Goal: Information Seeking & Learning: Learn about a topic

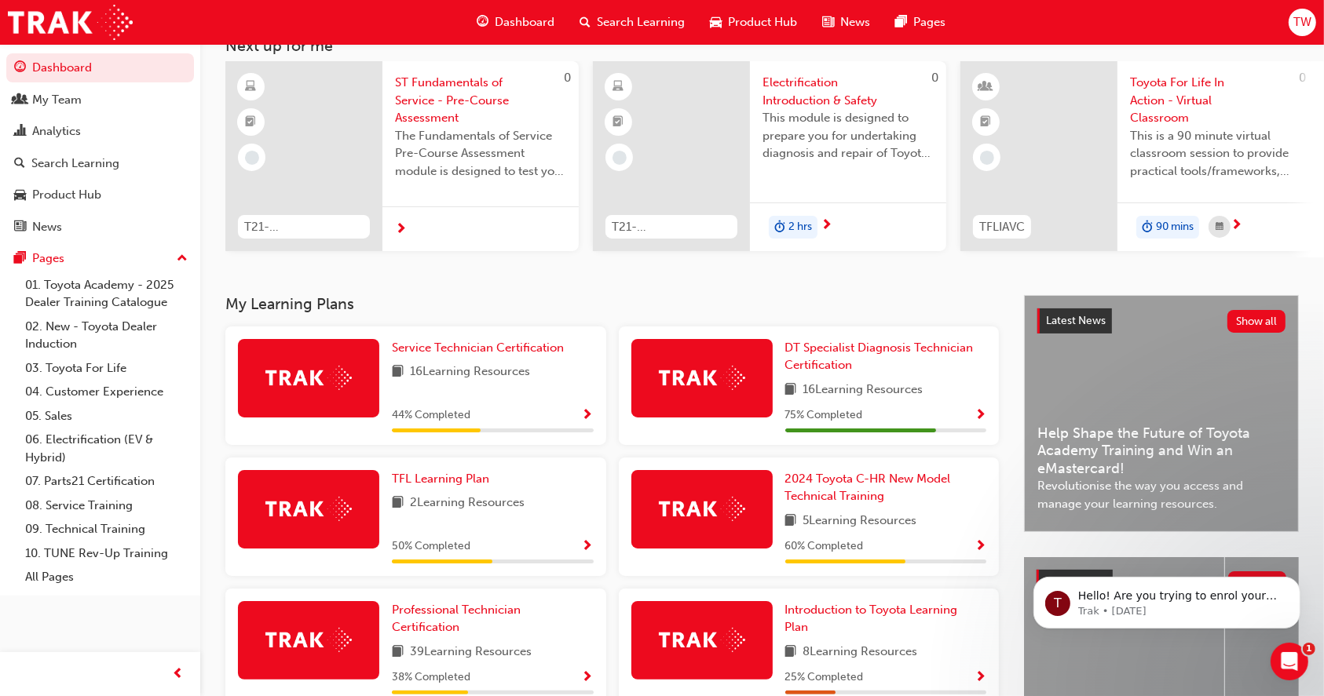
scroll to position [209, 0]
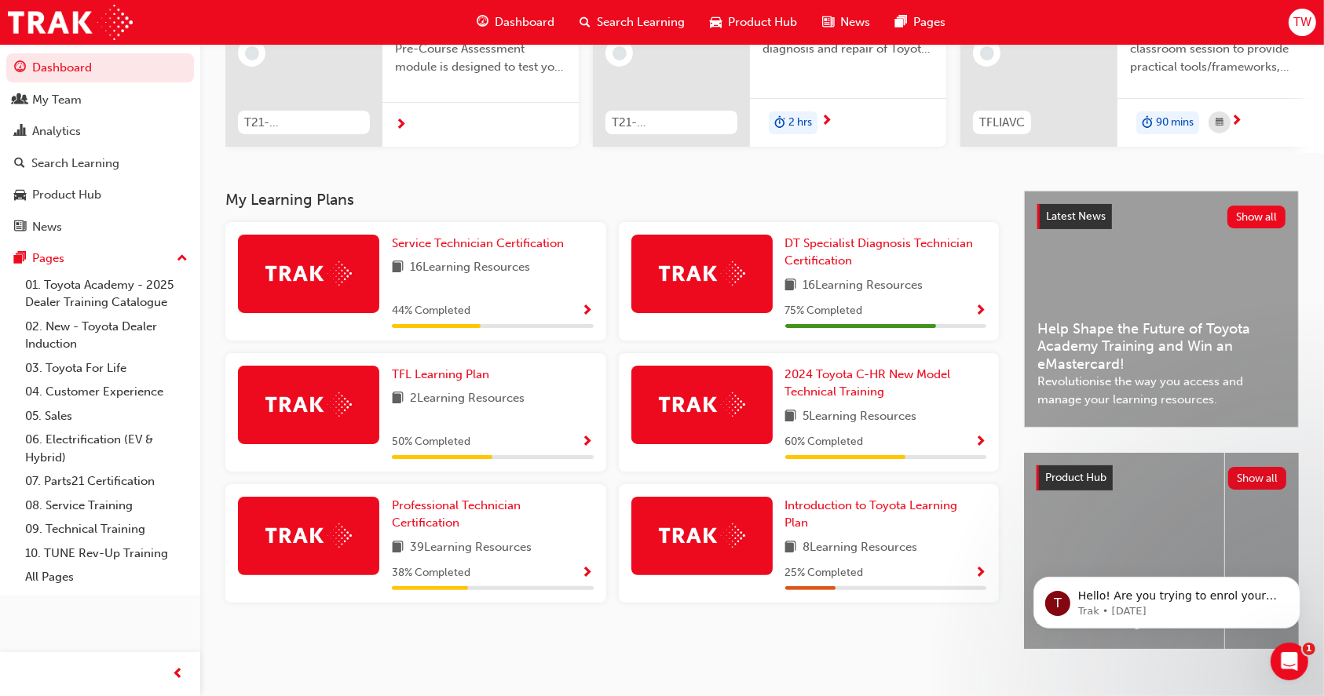
click at [900, 281] on span "16 Learning Resources" at bounding box center [863, 286] width 120 height 20
click at [979, 311] on span "Show Progress" at bounding box center [980, 312] width 12 height 14
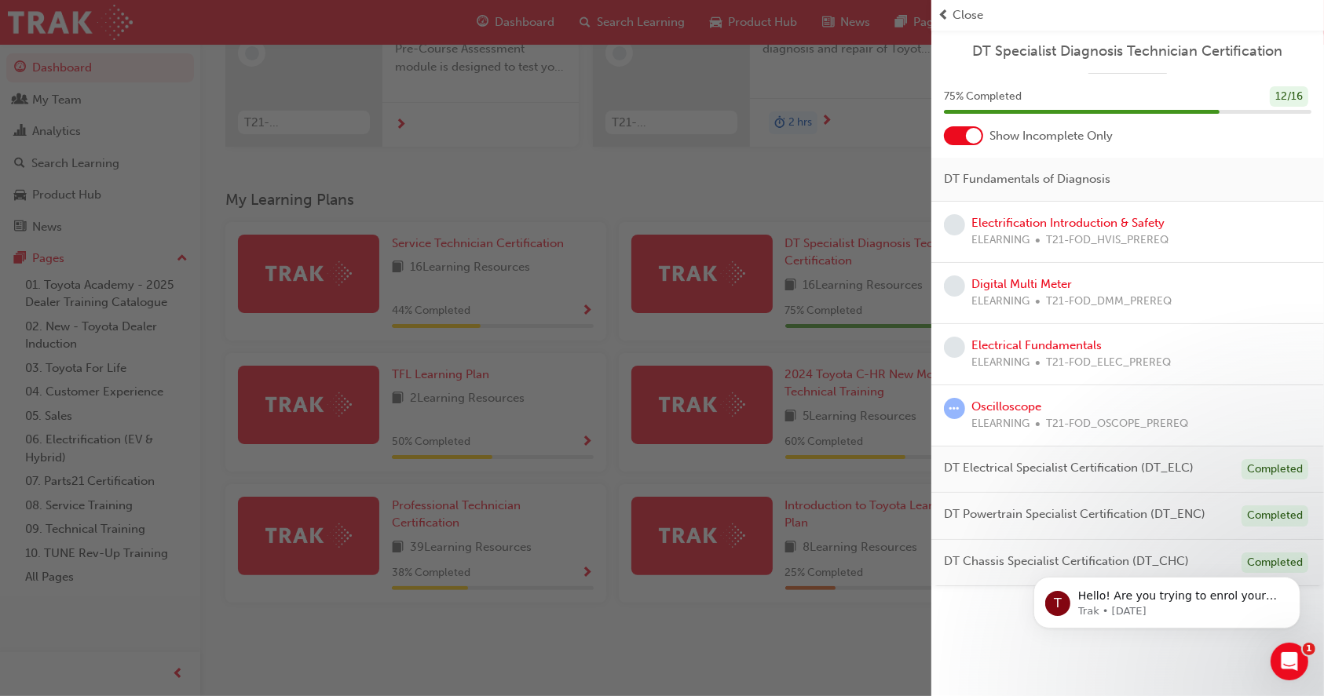
scroll to position [241, 0]
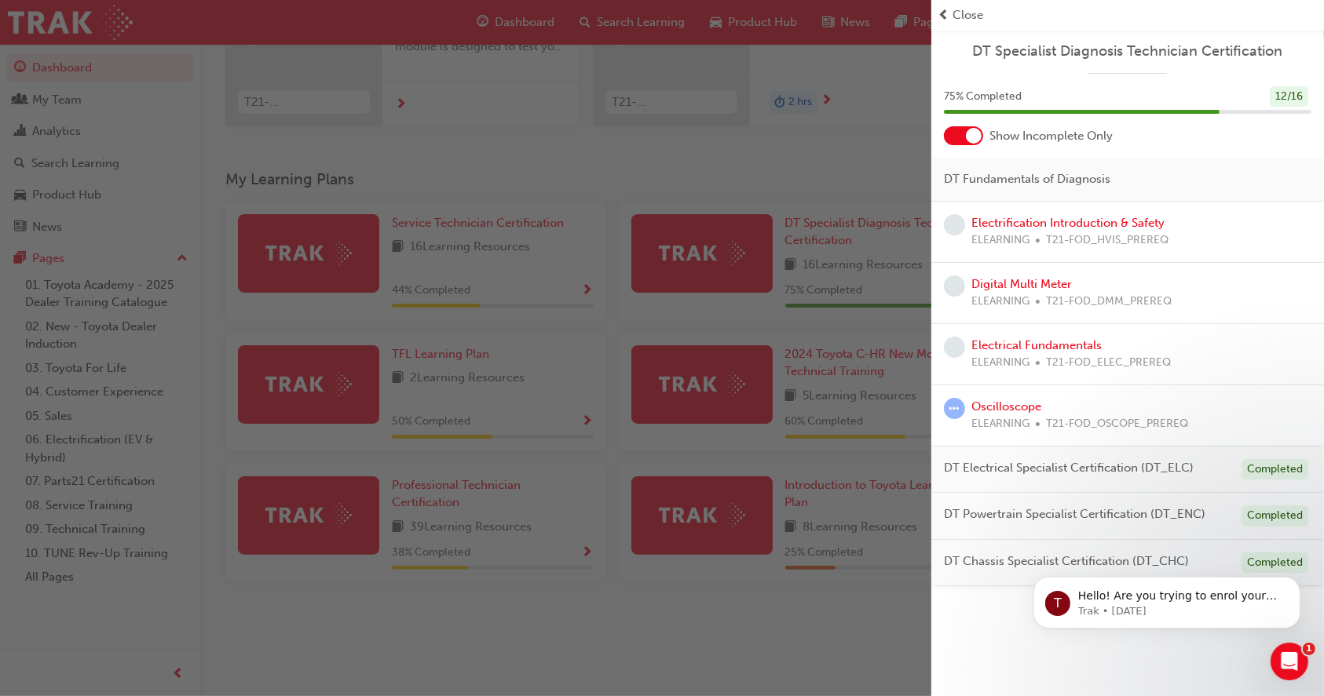
click at [1049, 405] on div "Oscilloscope ELEARNING T21-FOD_OSCOPE_PREREQ" at bounding box center [1079, 415] width 217 height 35
click at [986, 407] on link "Oscilloscope" at bounding box center [1006, 407] width 70 height 14
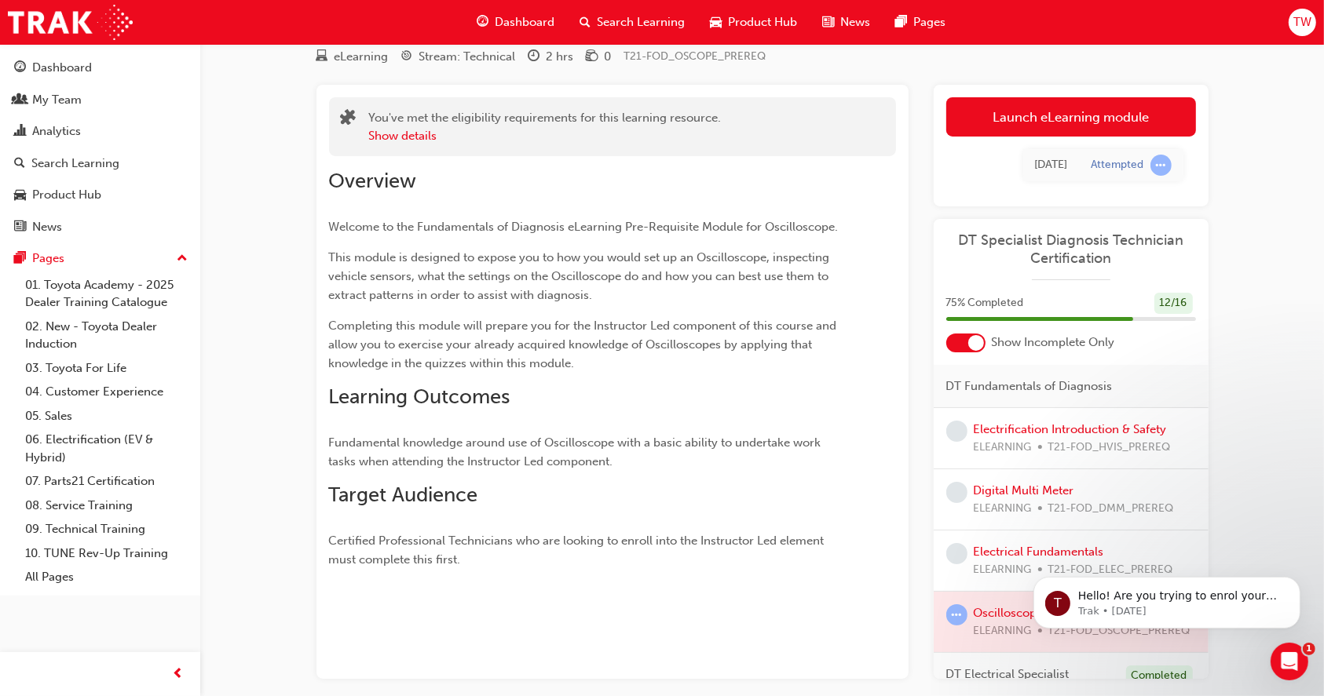
scroll to position [24, 0]
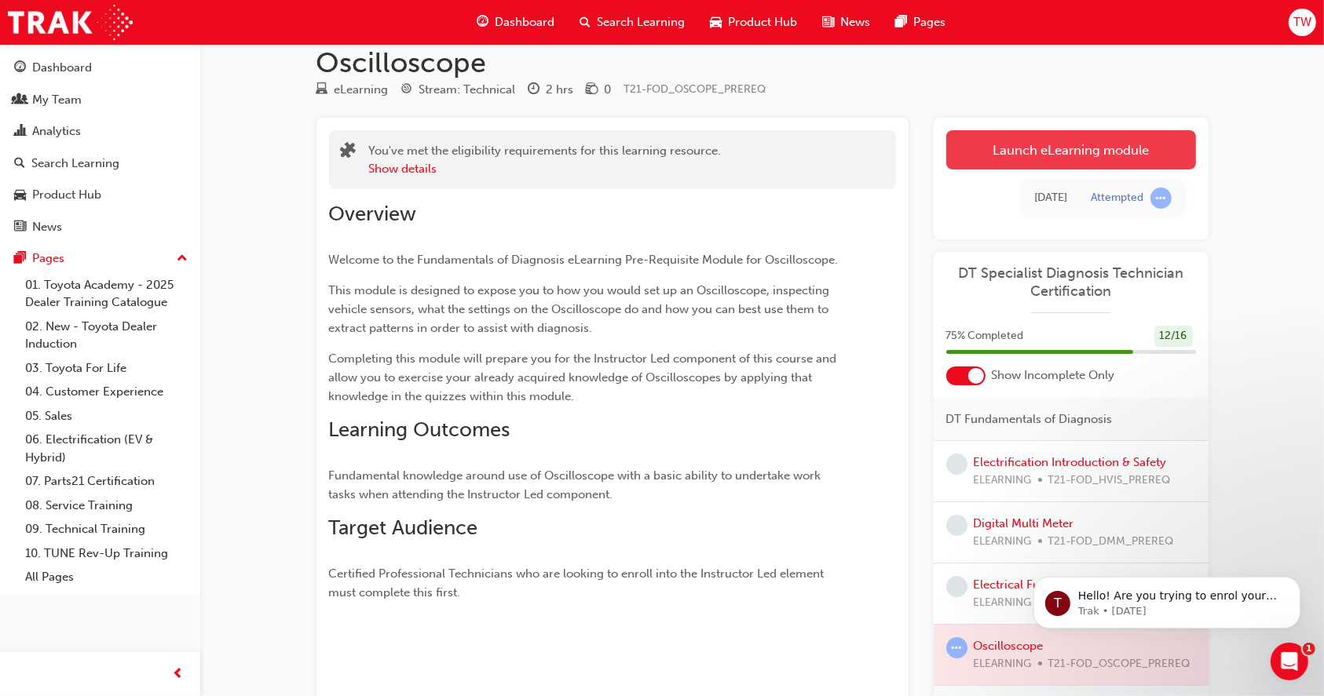
click at [955, 143] on link "Launch eLearning module" at bounding box center [1071, 149] width 250 height 39
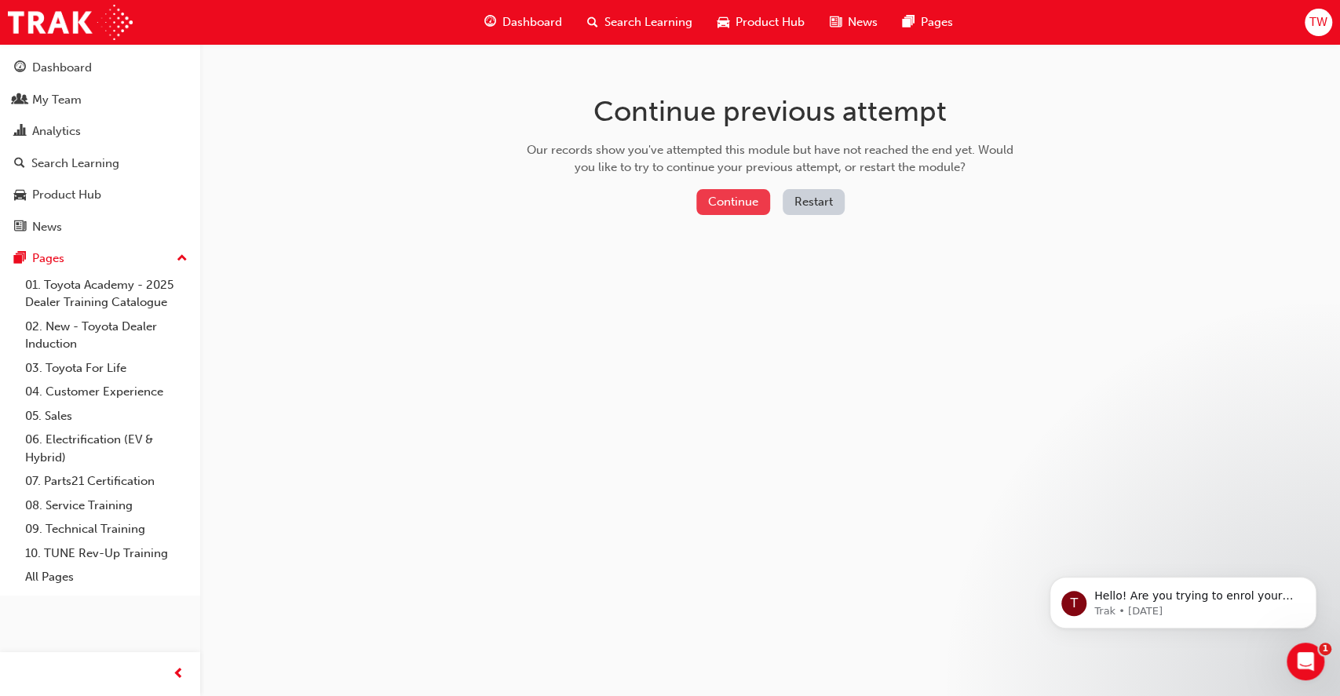
click at [738, 204] on button "Continue" at bounding box center [733, 202] width 74 height 26
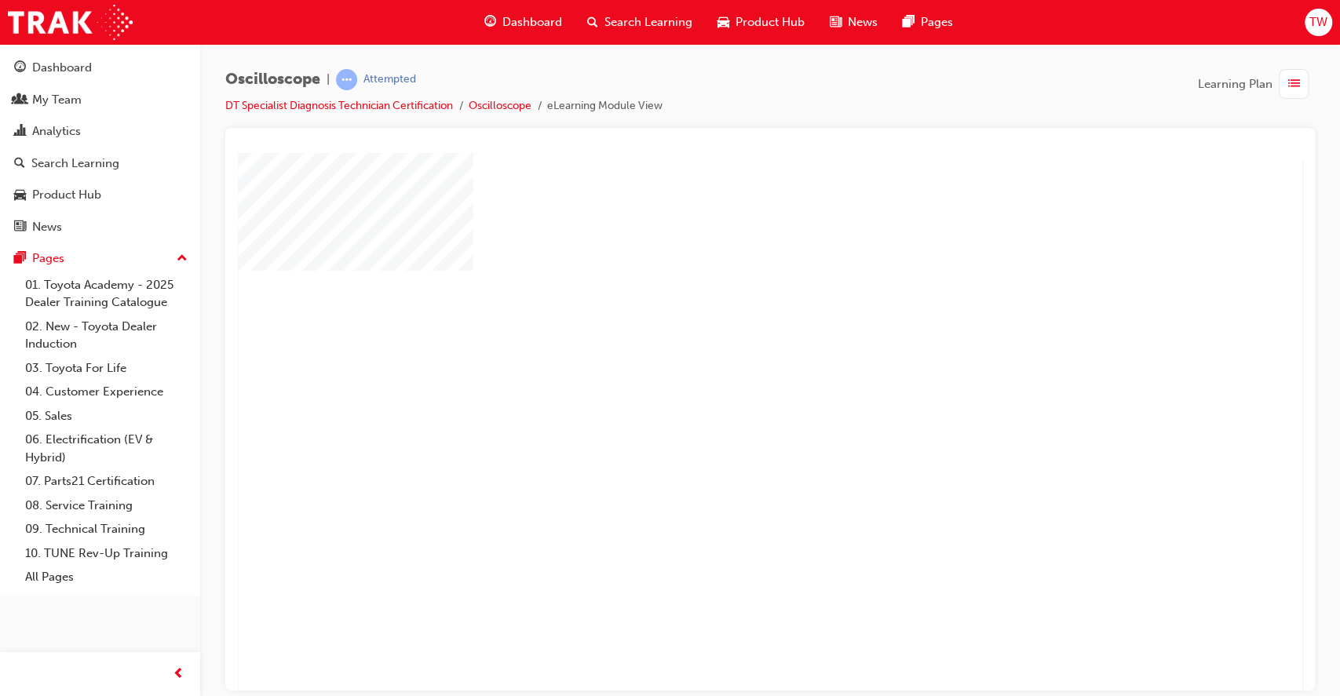
click at [725, 376] on div "play" at bounding box center [725, 376] width 0 height 0
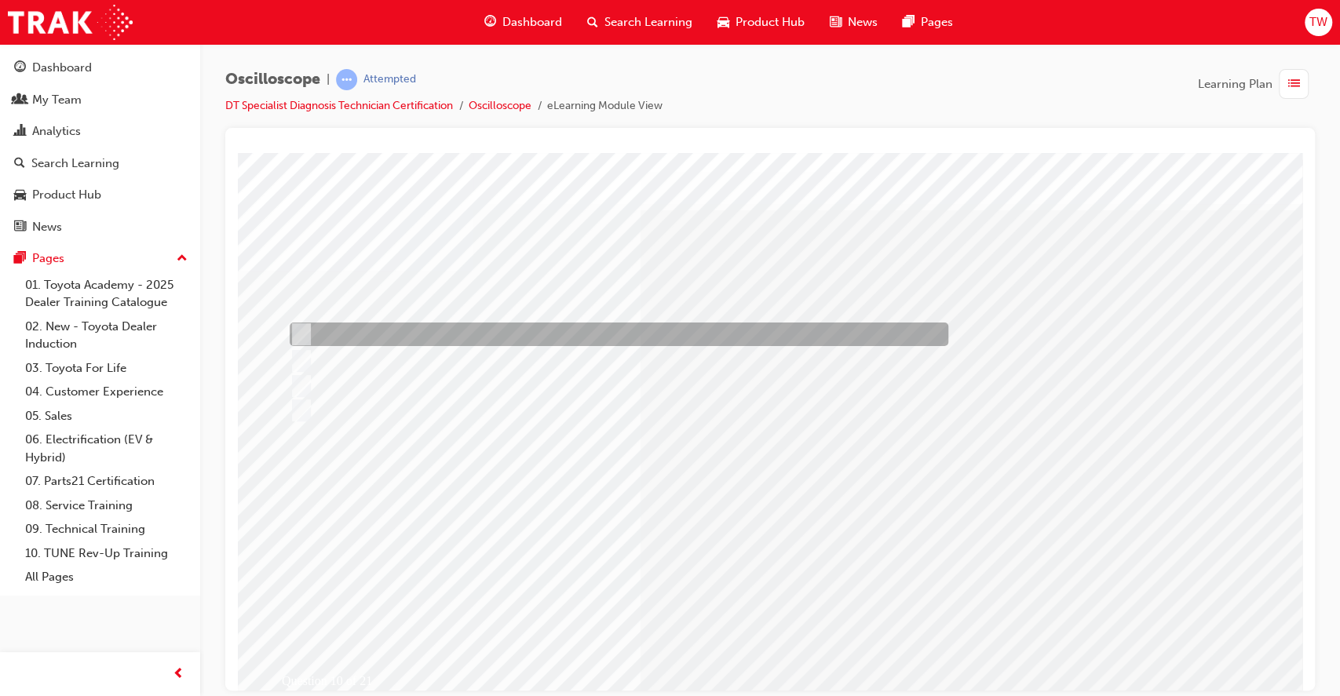
click at [299, 331] on input "Information in the repair manual." at bounding box center [298, 334] width 17 height 17
radio input "true"
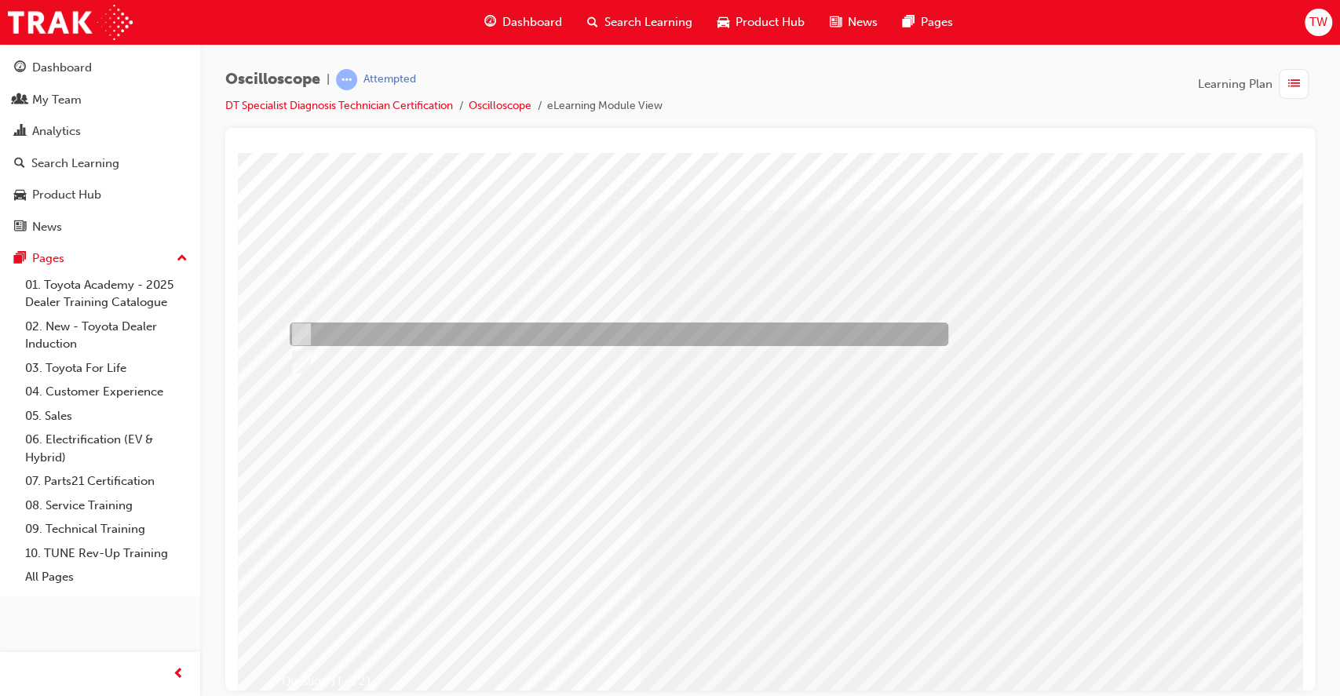
click at [309, 327] on div at bounding box center [615, 335] width 659 height 24
radio input "true"
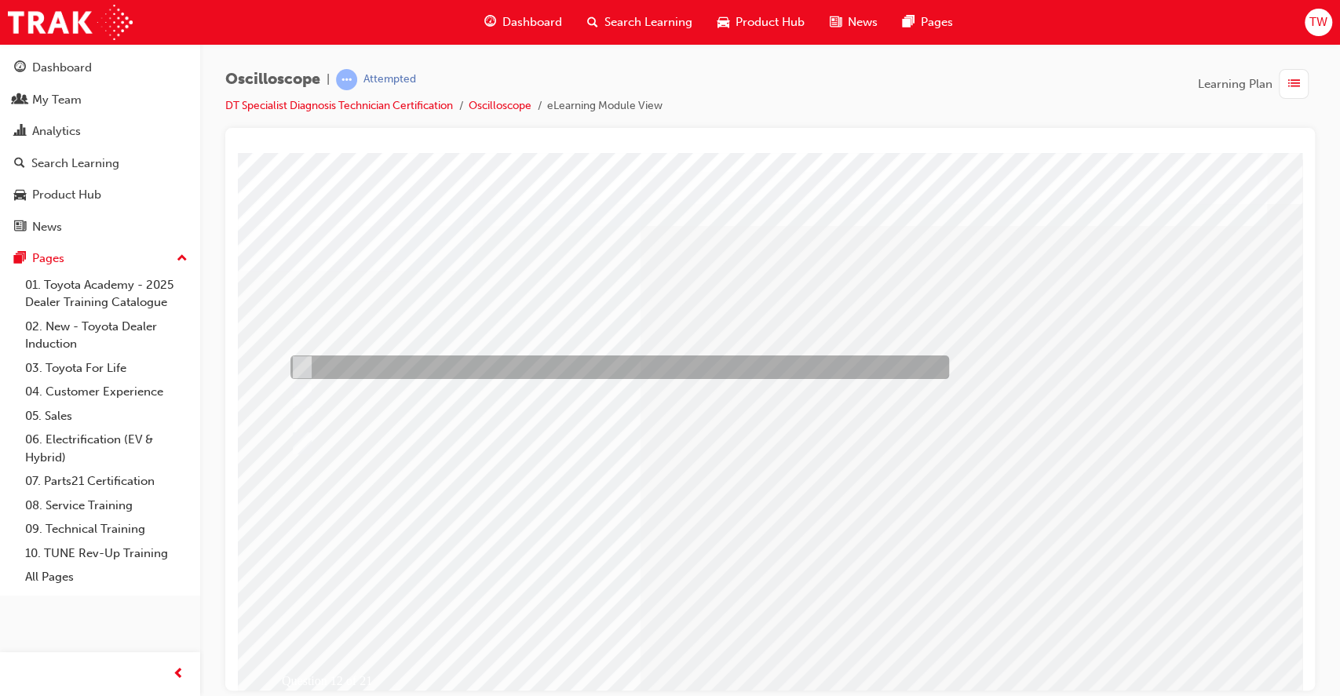
click at [305, 366] on input "The sensor has failed." at bounding box center [298, 367] width 17 height 17
radio input "true"
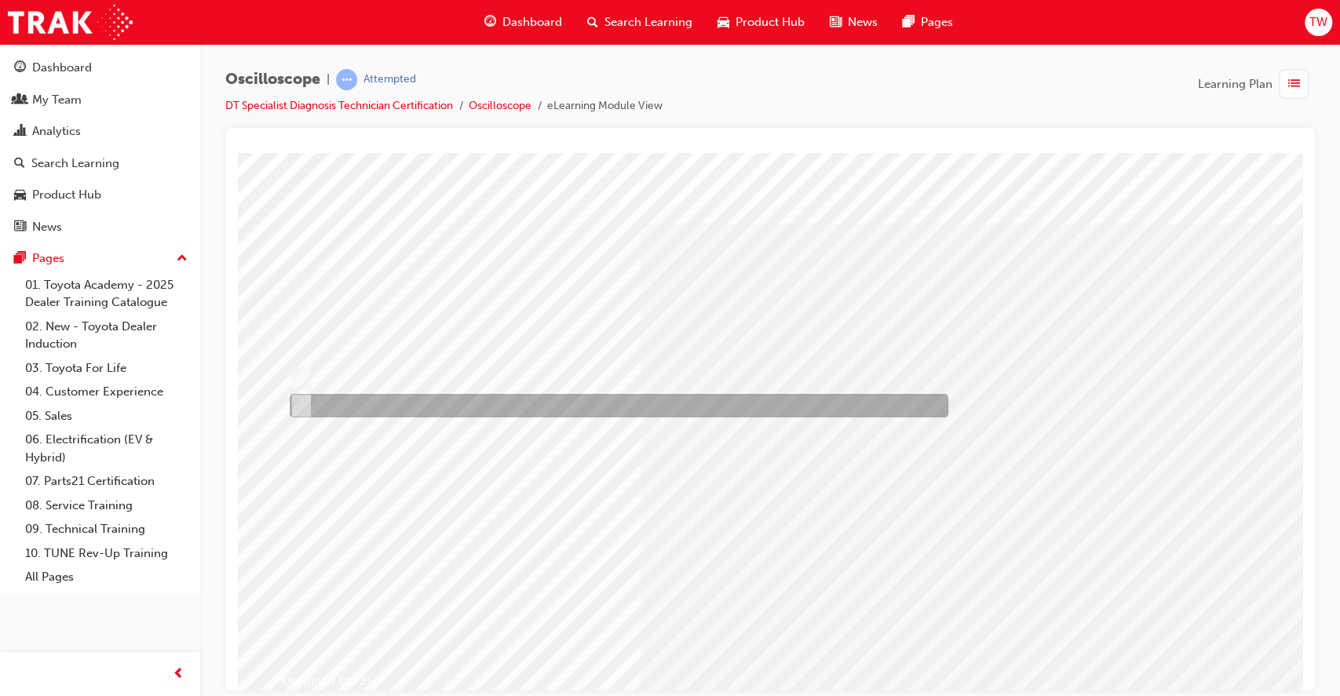
click at [376, 408] on div at bounding box center [615, 406] width 659 height 24
radio input "true"
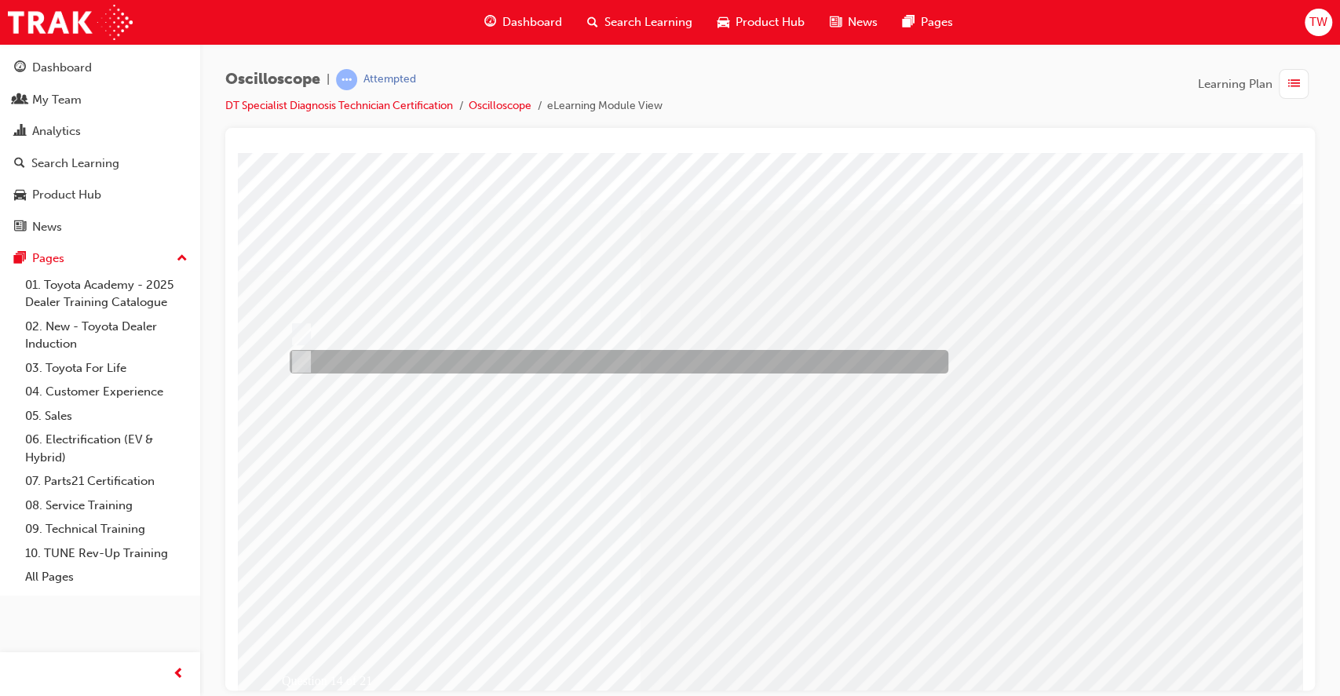
click at [335, 362] on div at bounding box center [615, 362] width 659 height 24
radio input "true"
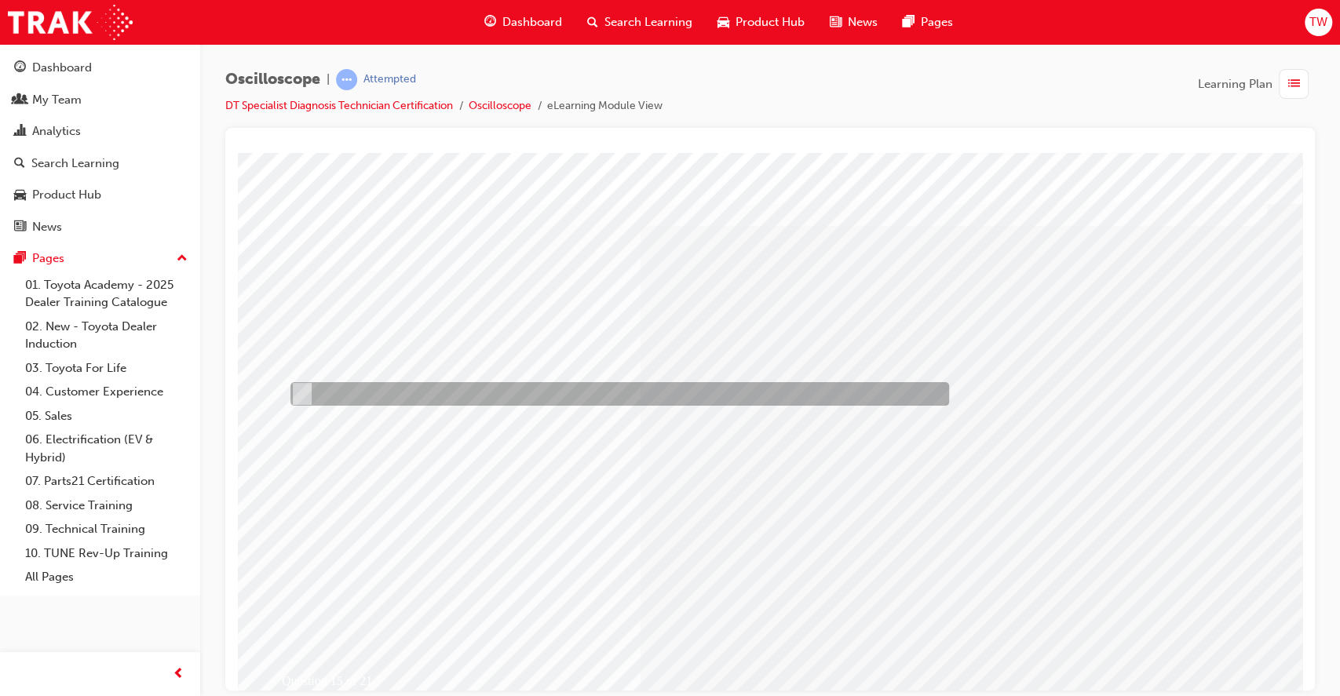
click at [345, 389] on div at bounding box center [616, 394] width 659 height 24
radio input "true"
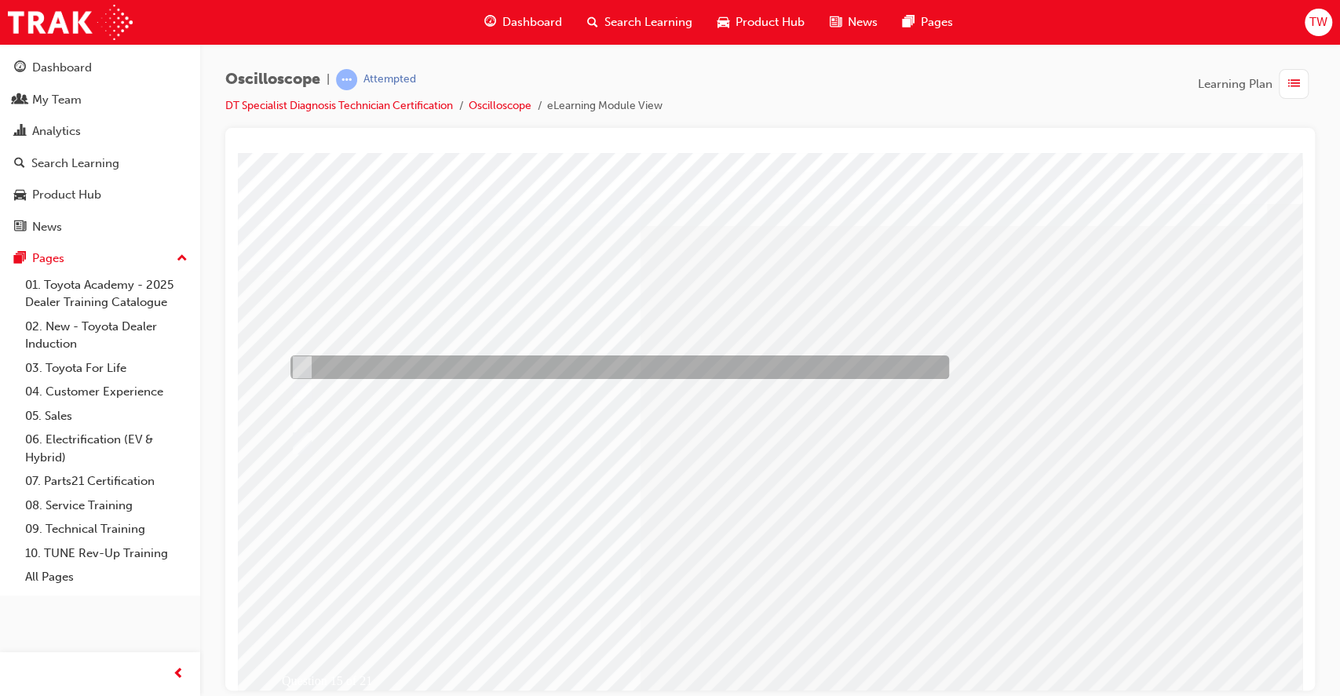
click at [514, 361] on div at bounding box center [616, 368] width 659 height 24
radio input "true"
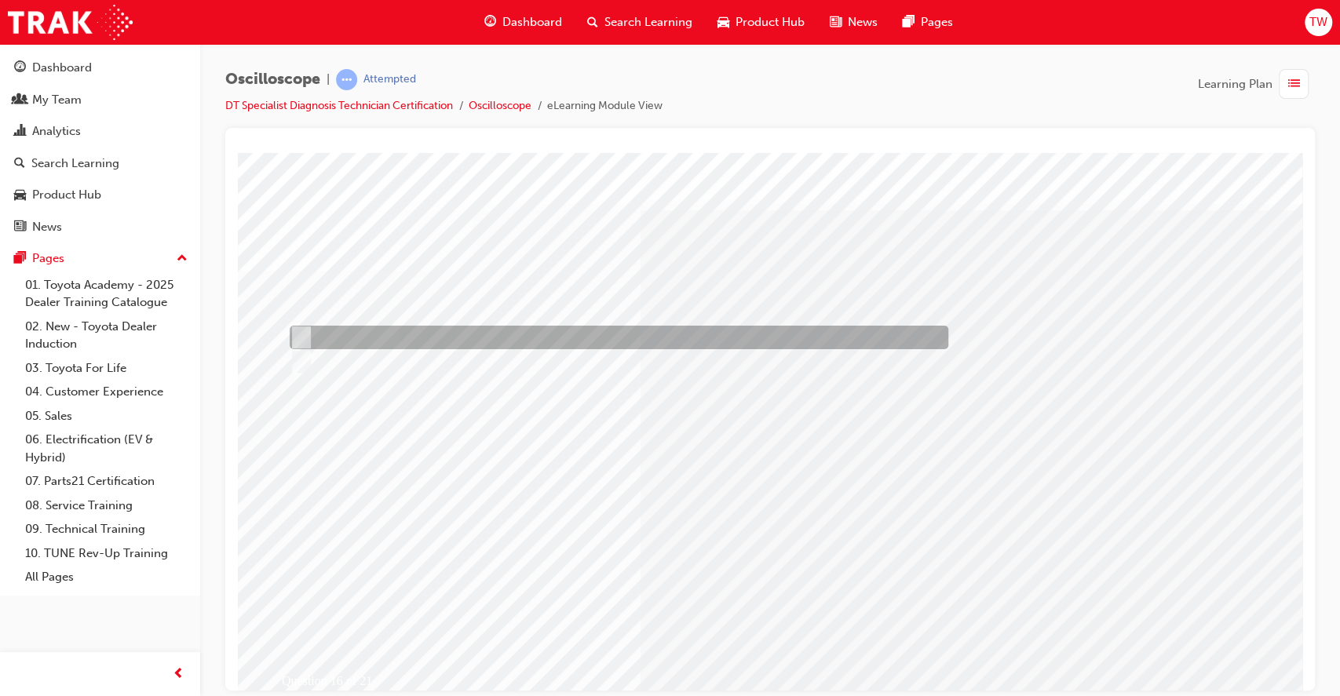
click at [345, 331] on div at bounding box center [615, 338] width 659 height 24
radio input "true"
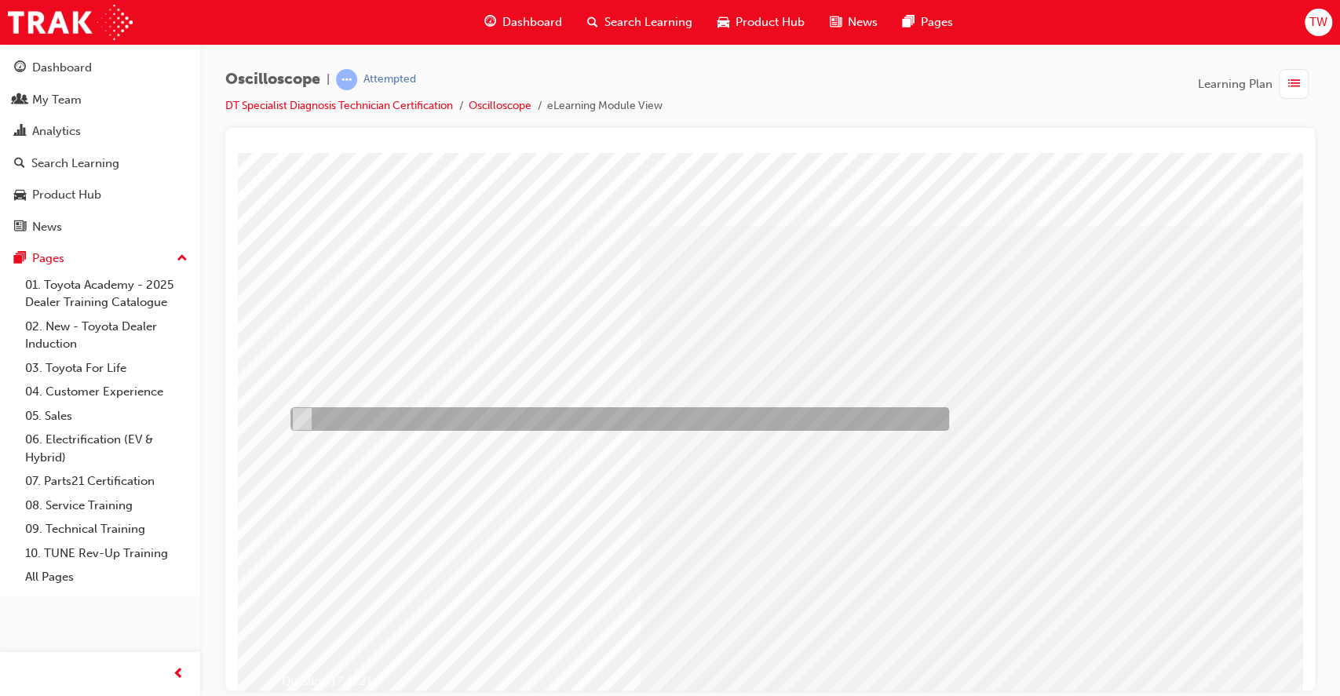
click at [299, 421] on input "AUTO selection" at bounding box center [298, 419] width 17 height 17
radio input "true"
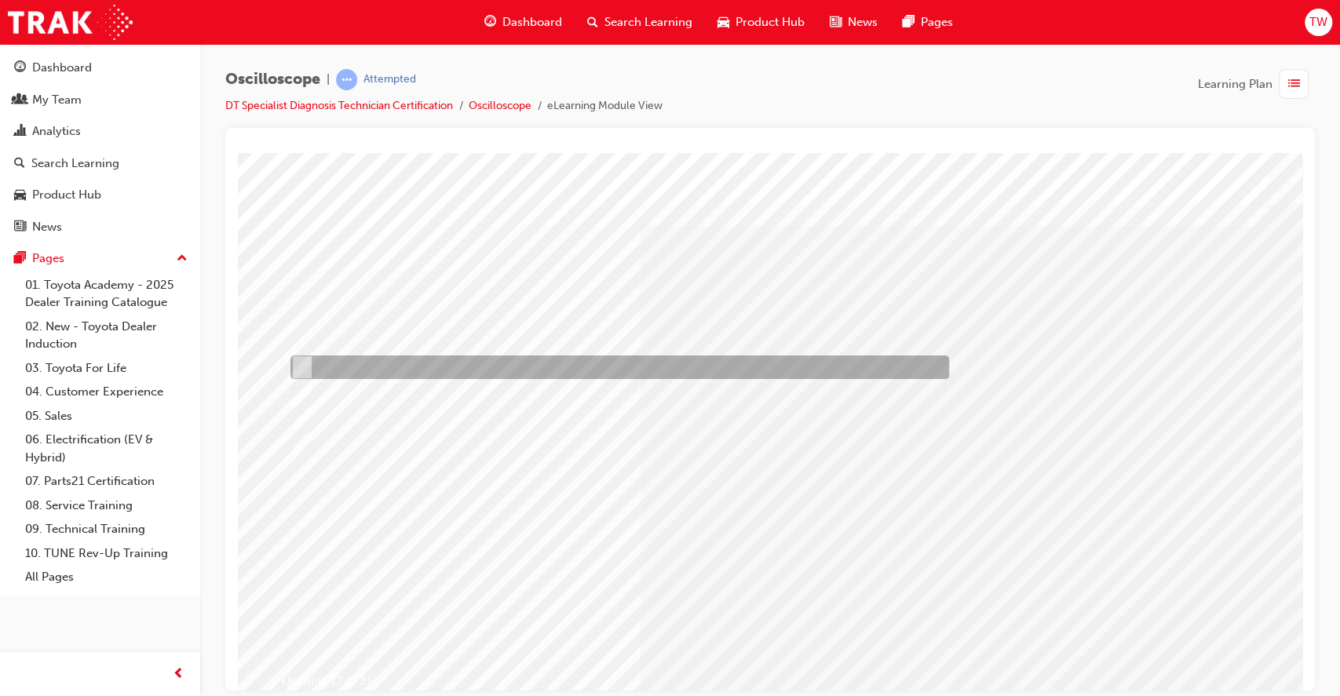
click at [427, 366] on div at bounding box center [616, 368] width 659 height 24
radio input "true"
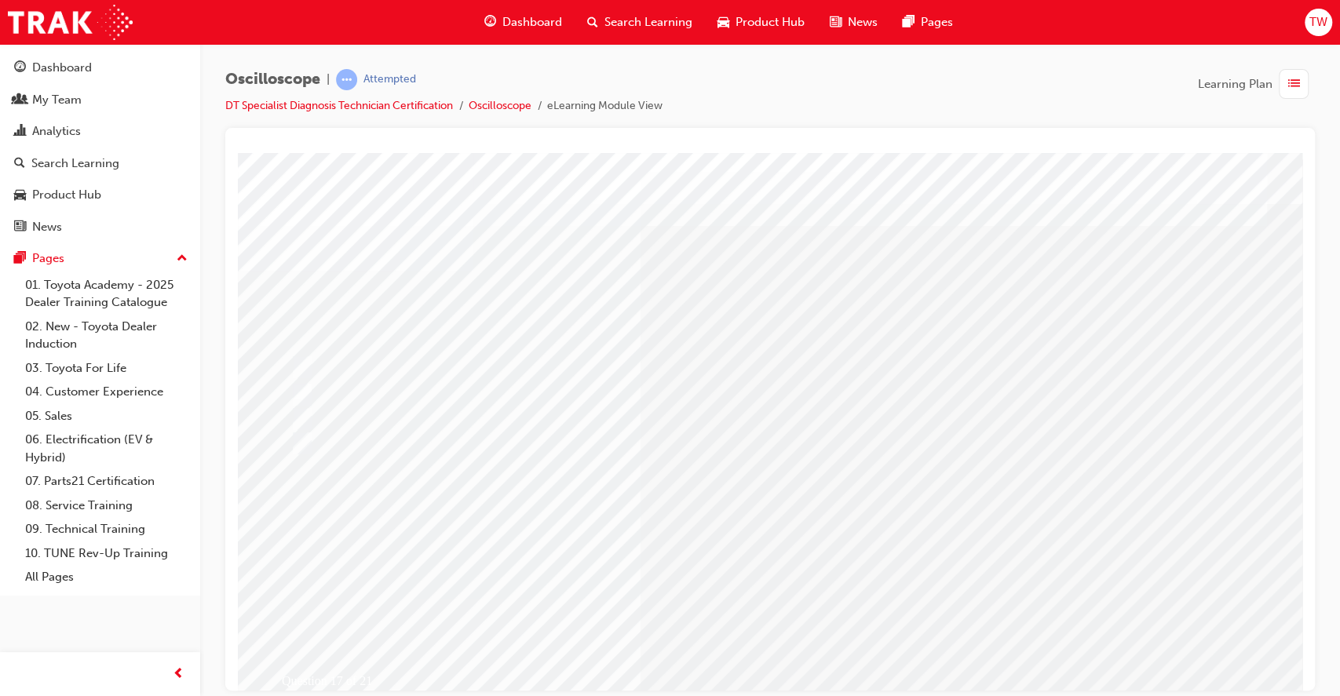
click at [304, 407] on div at bounding box center [619, 396] width 659 height 24
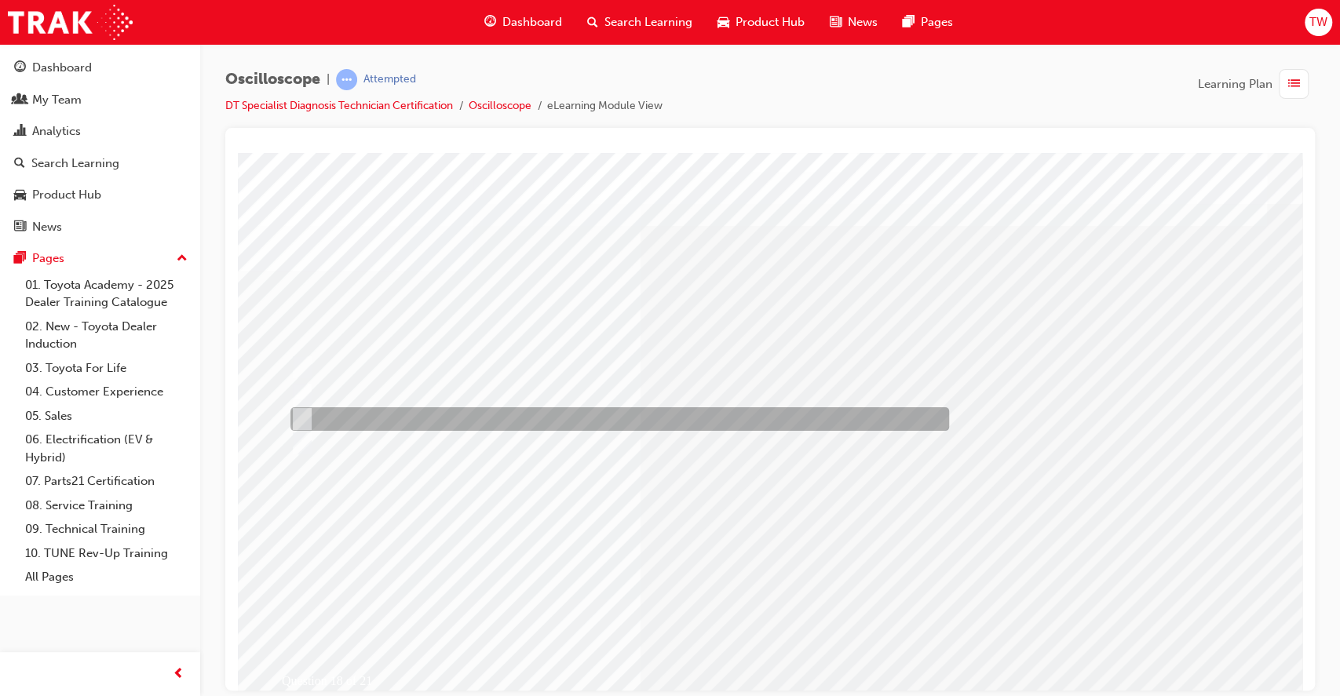
click at [422, 411] on div at bounding box center [616, 419] width 659 height 24
radio input "false"
radio input "true"
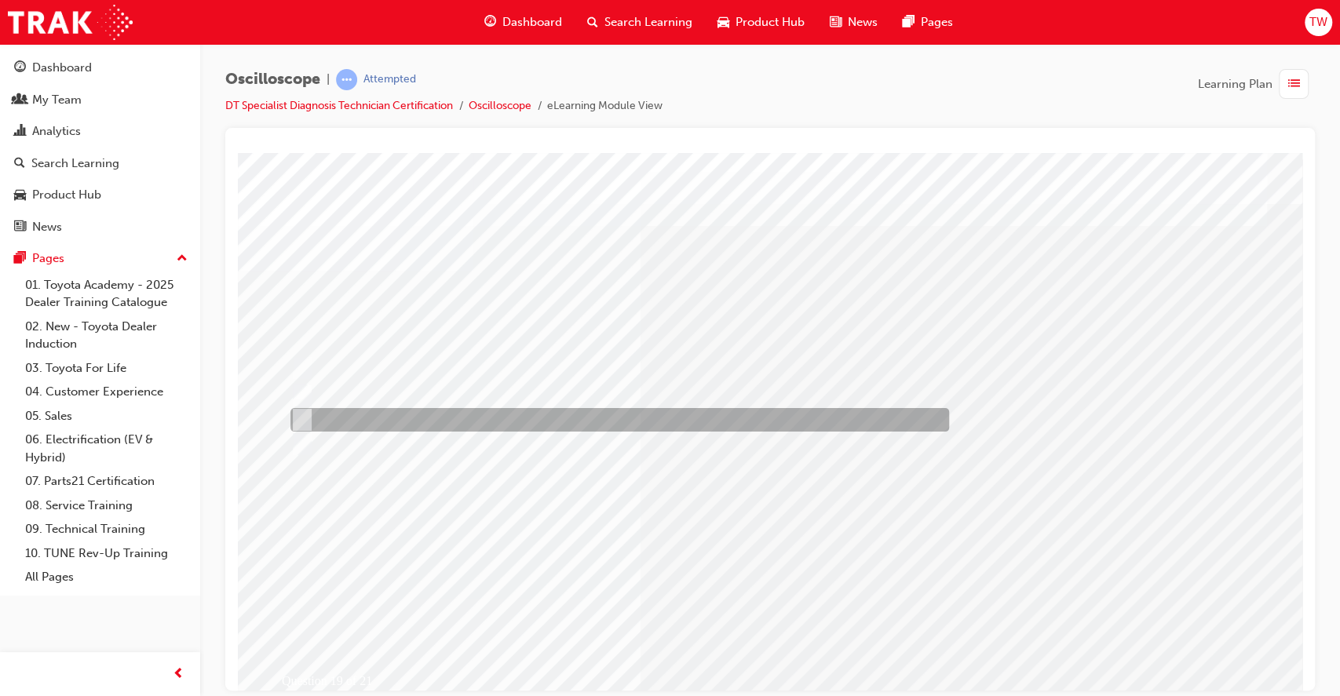
click at [374, 419] on div at bounding box center [616, 420] width 659 height 24
radio input "true"
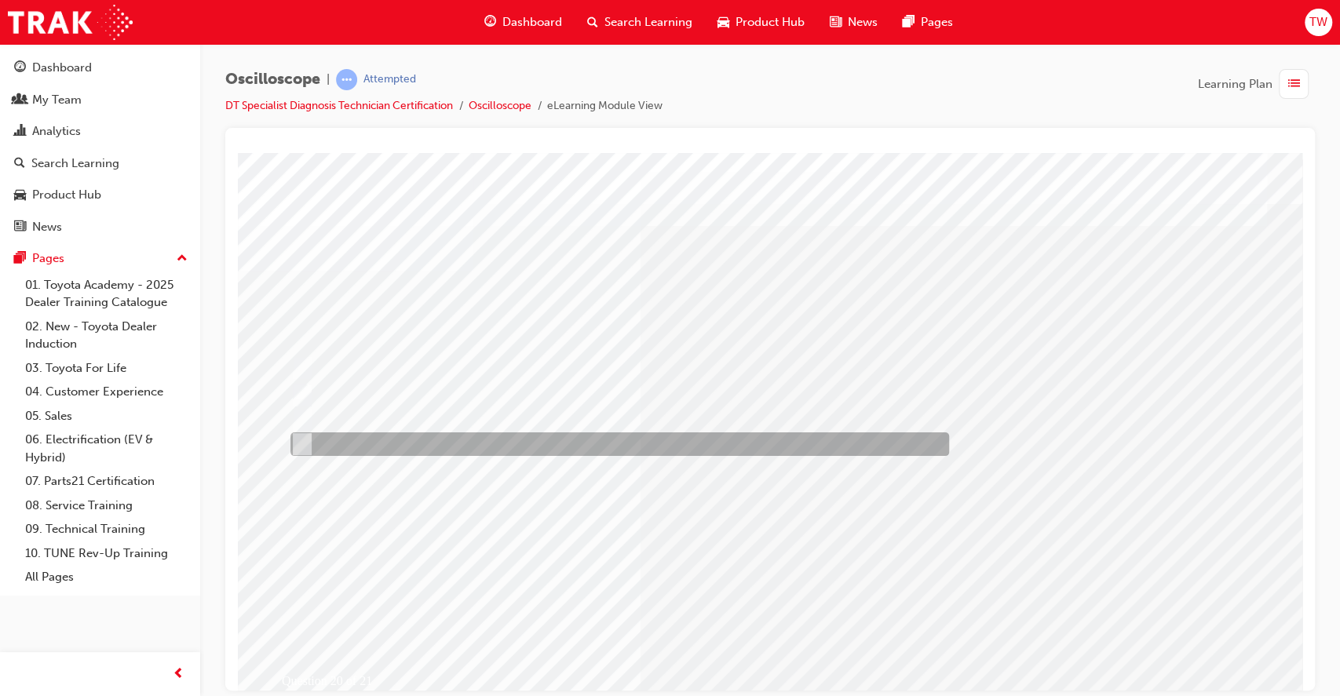
click at [356, 447] on div at bounding box center [616, 445] width 659 height 24
radio input "true"
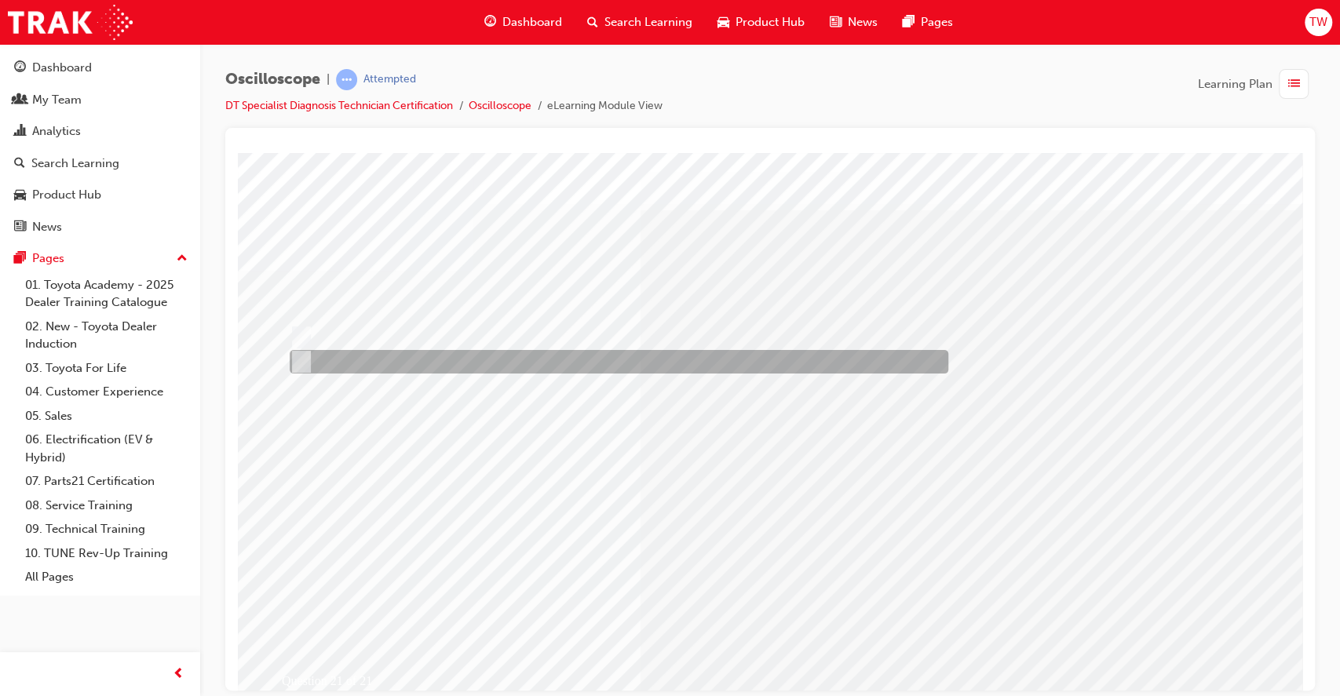
click at [350, 365] on div at bounding box center [615, 362] width 659 height 24
radio input "true"
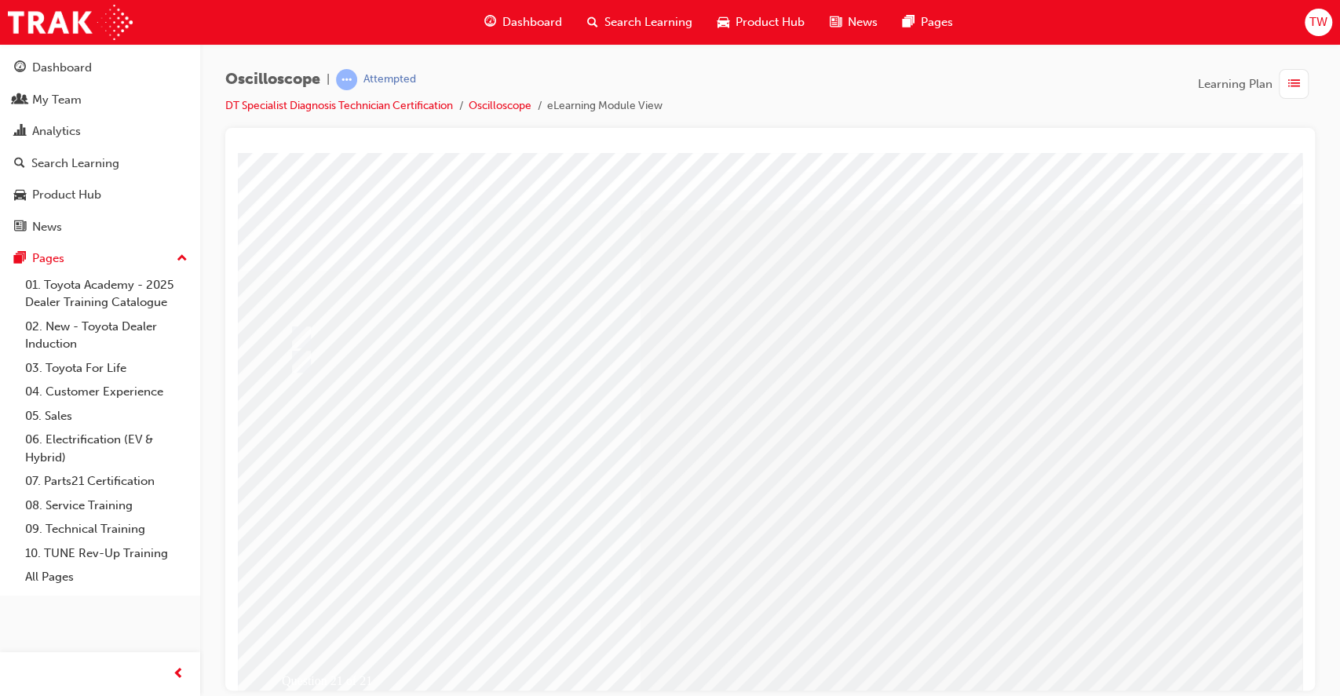
drag, startPoint x: 559, startPoint y: 578, endPoint x: 535, endPoint y: 576, distance: 24.4
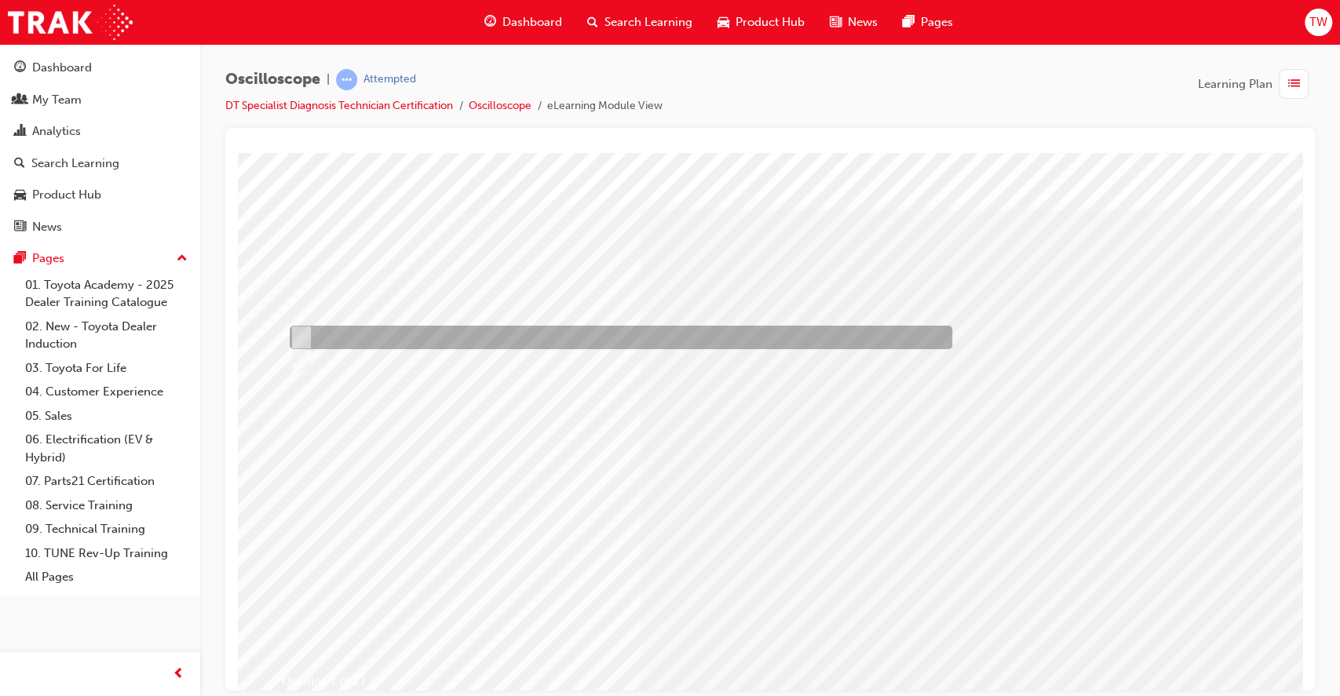
click at [301, 338] on input "True" at bounding box center [298, 337] width 17 height 17
radio input "true"
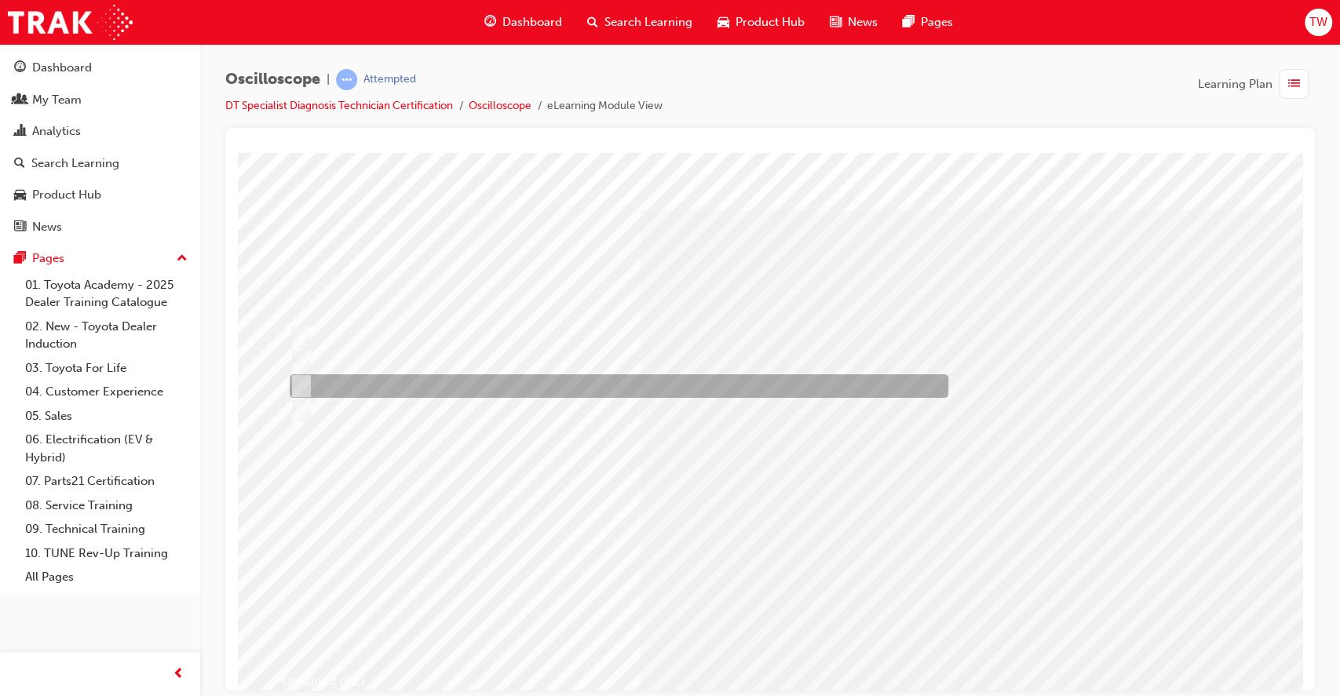
click at [462, 380] on div at bounding box center [615, 386] width 659 height 24
radio input "true"
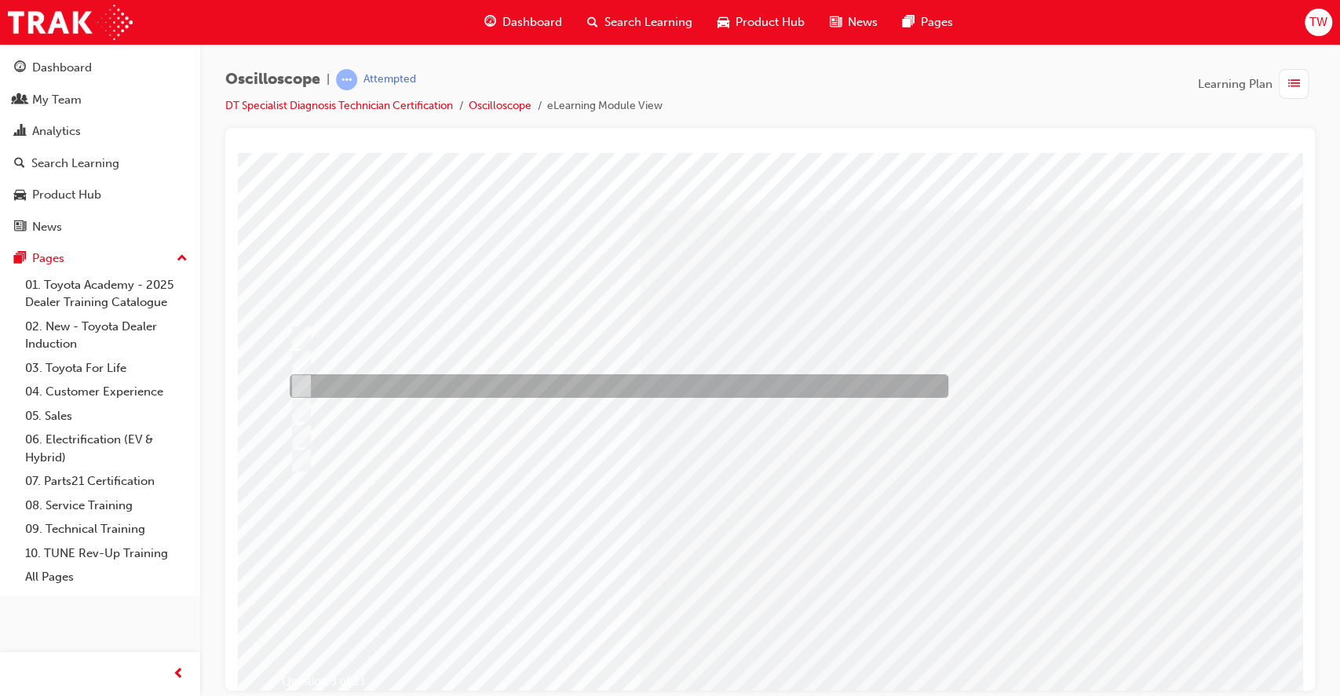
click at [312, 394] on div at bounding box center [615, 386] width 659 height 24
radio input "true"
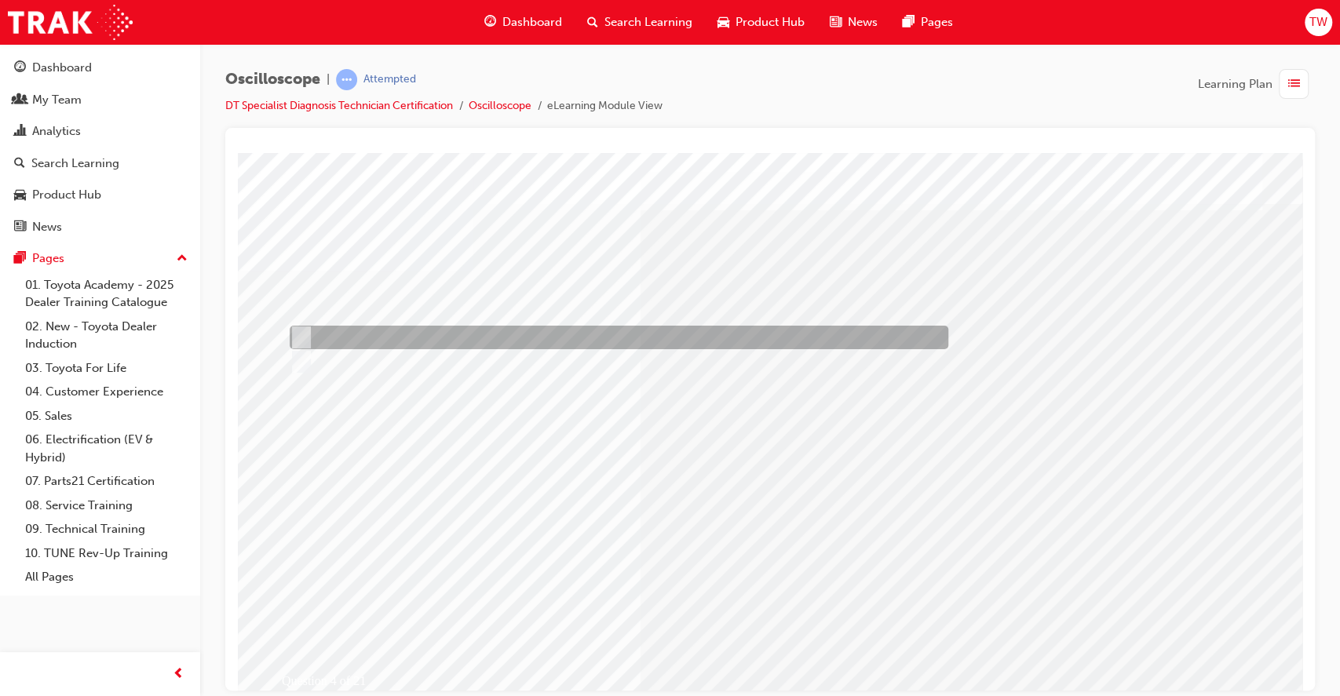
click at [304, 340] on input "True" at bounding box center [298, 337] width 17 height 17
radio input "true"
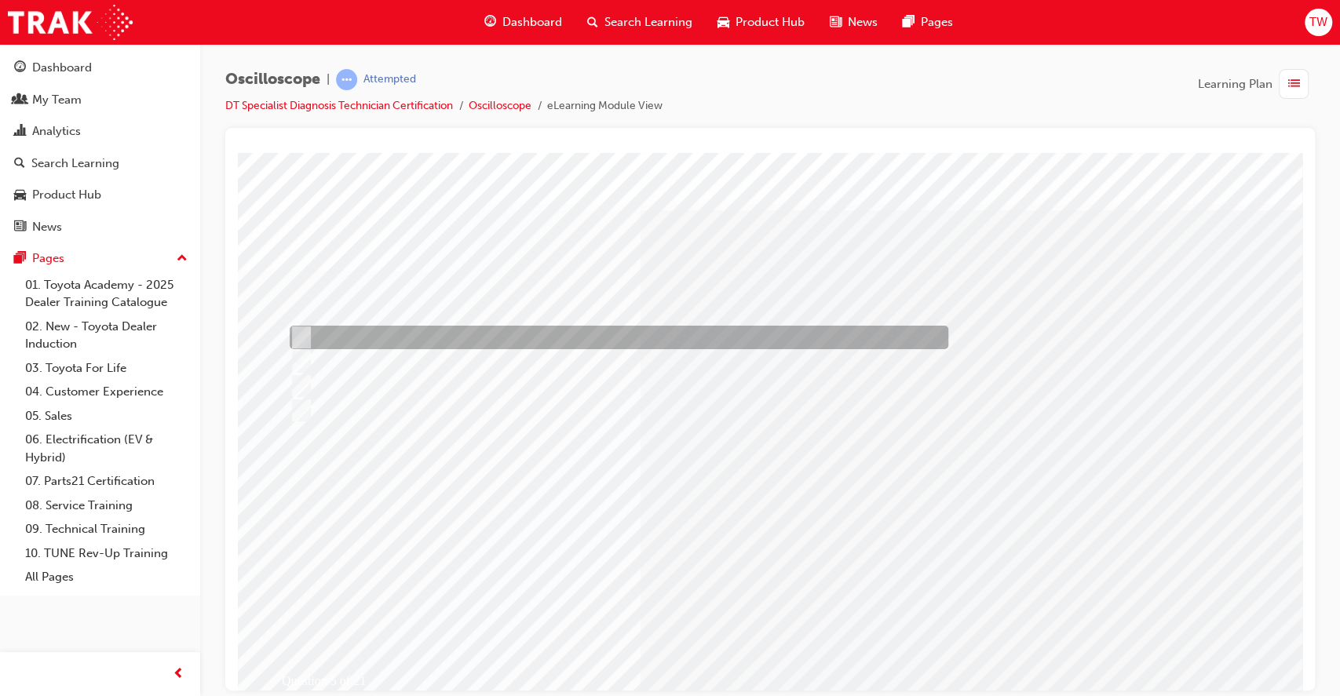
click at [302, 333] on input "ON or OFF signal from a sensor." at bounding box center [298, 337] width 17 height 17
radio input "true"
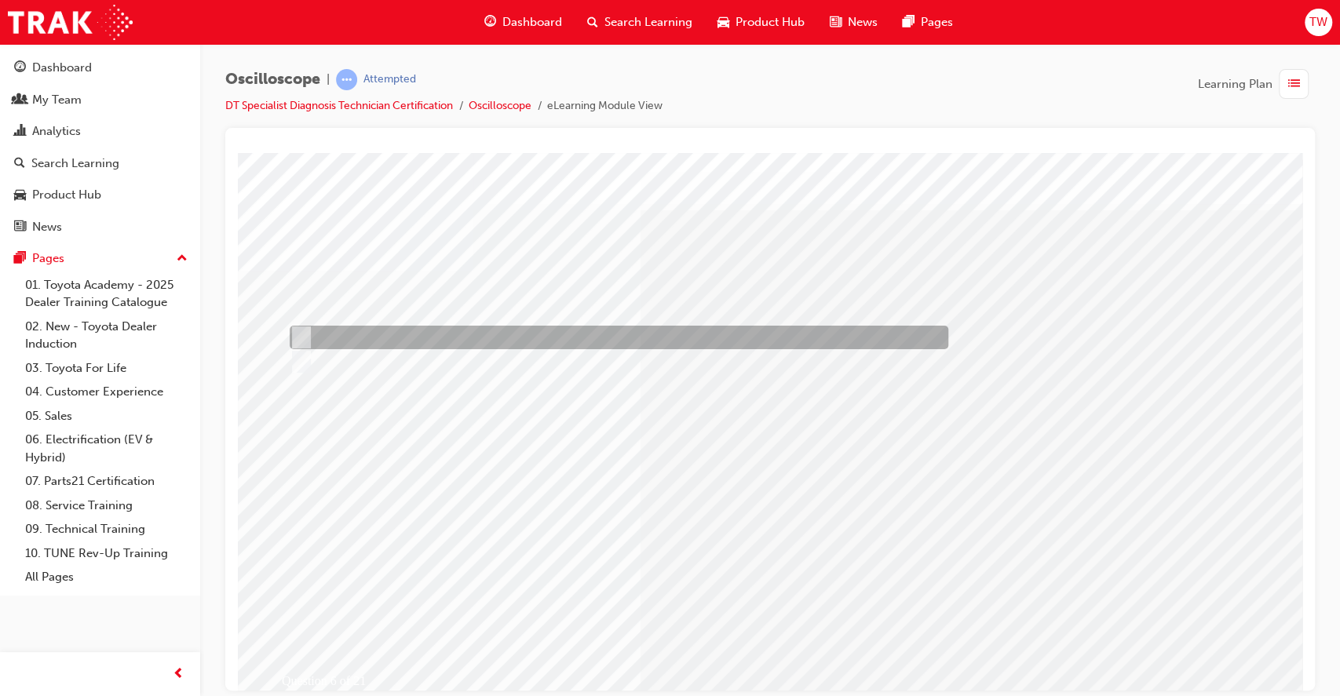
click at [305, 335] on input "True" at bounding box center [298, 337] width 17 height 17
radio input "true"
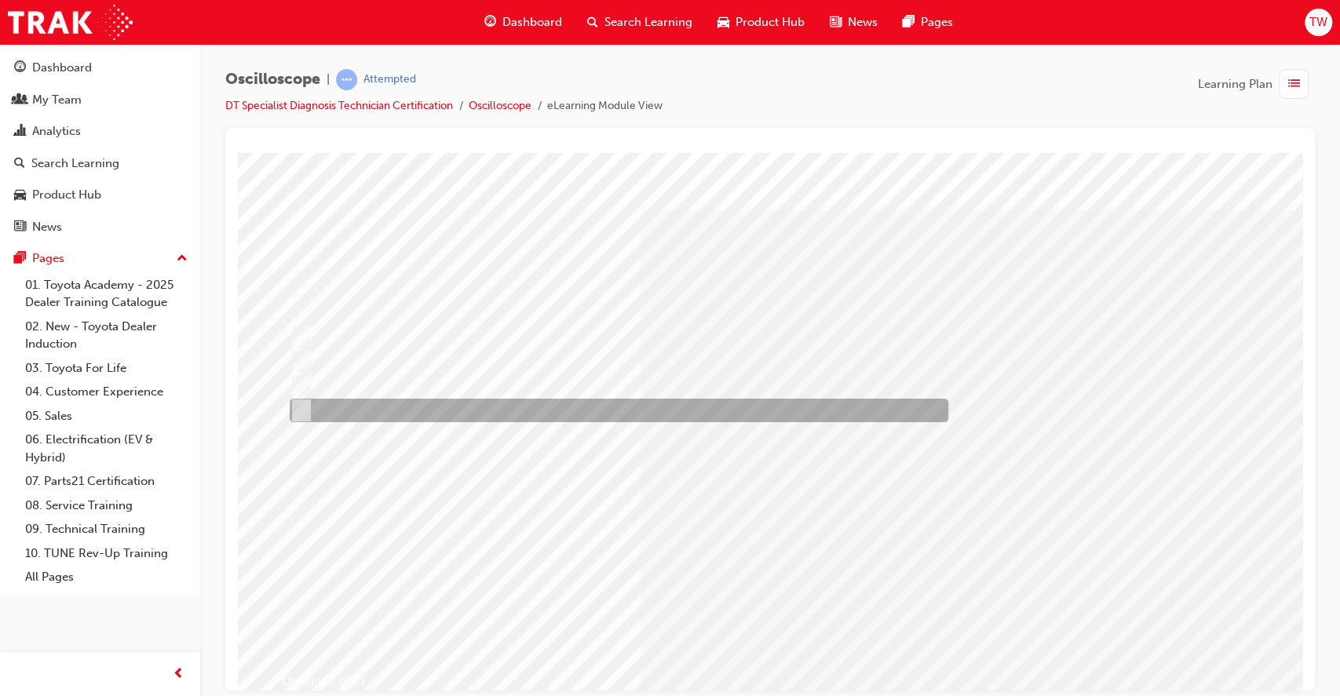
click at [422, 414] on div at bounding box center [615, 411] width 659 height 24
radio input "true"
click at [411, 404] on div at bounding box center [615, 411] width 659 height 24
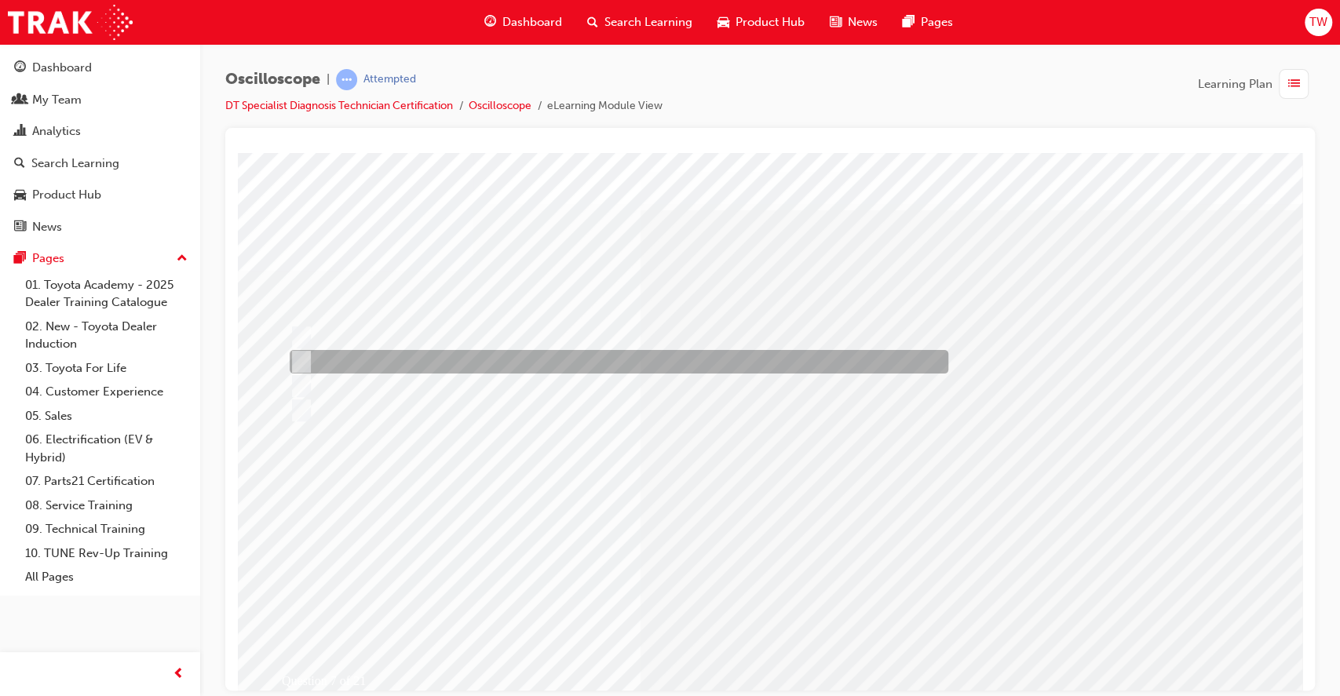
click at [482, 365] on div at bounding box center [615, 362] width 659 height 24
radio input "true"
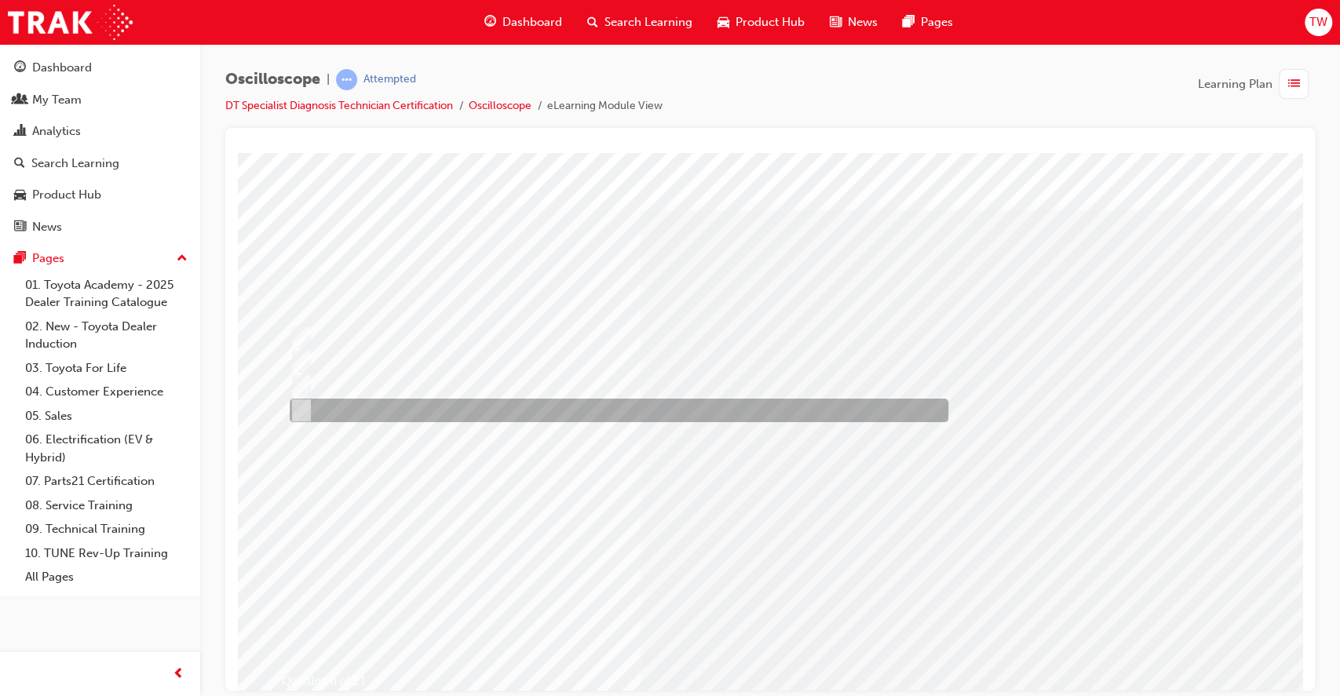
click at [356, 401] on div at bounding box center [615, 411] width 659 height 24
radio input "true"
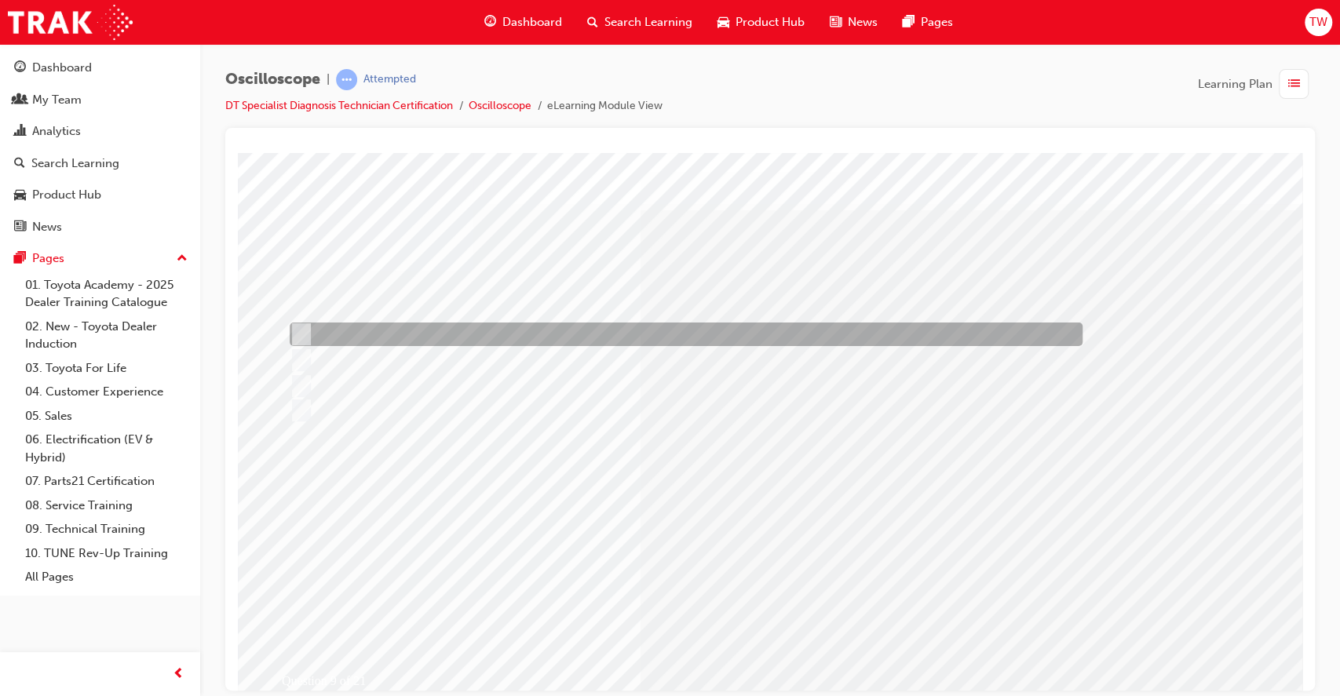
click at [452, 335] on div at bounding box center [682, 335] width 793 height 24
radio input "true"
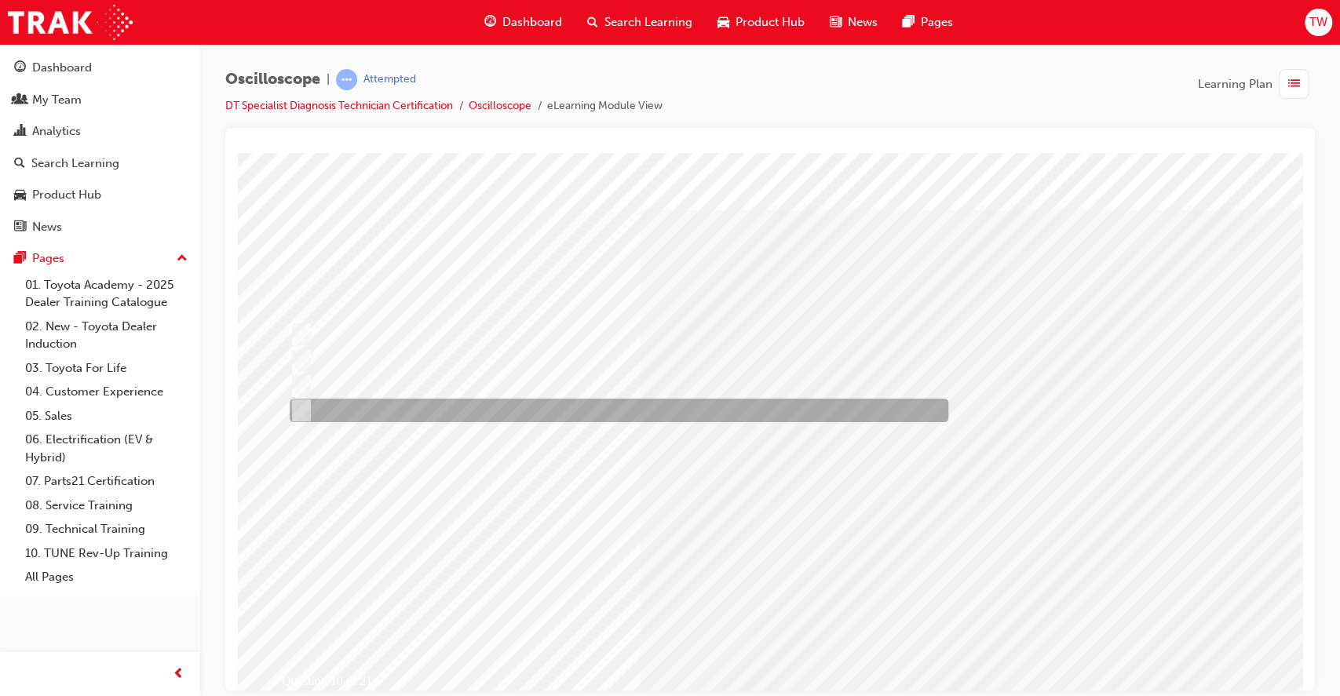
click at [382, 412] on div at bounding box center [615, 411] width 659 height 24
radio input "true"
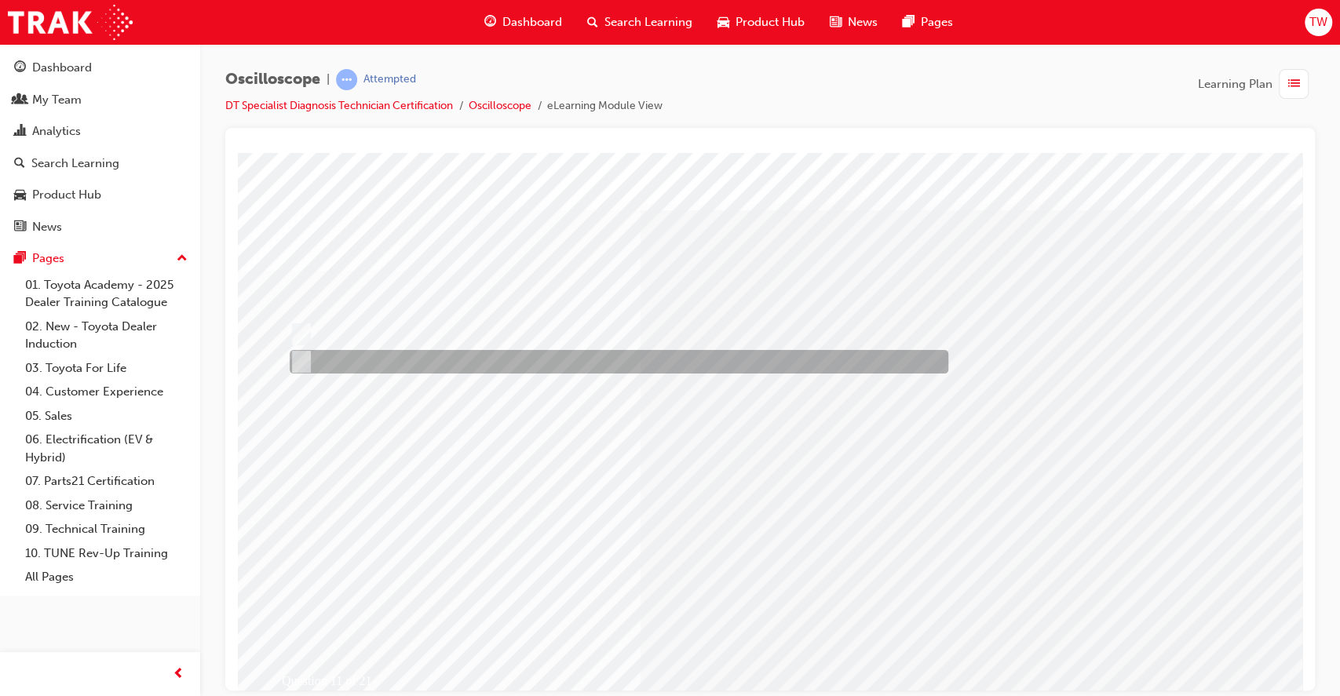
click at [338, 352] on div at bounding box center [615, 362] width 659 height 24
radio input "true"
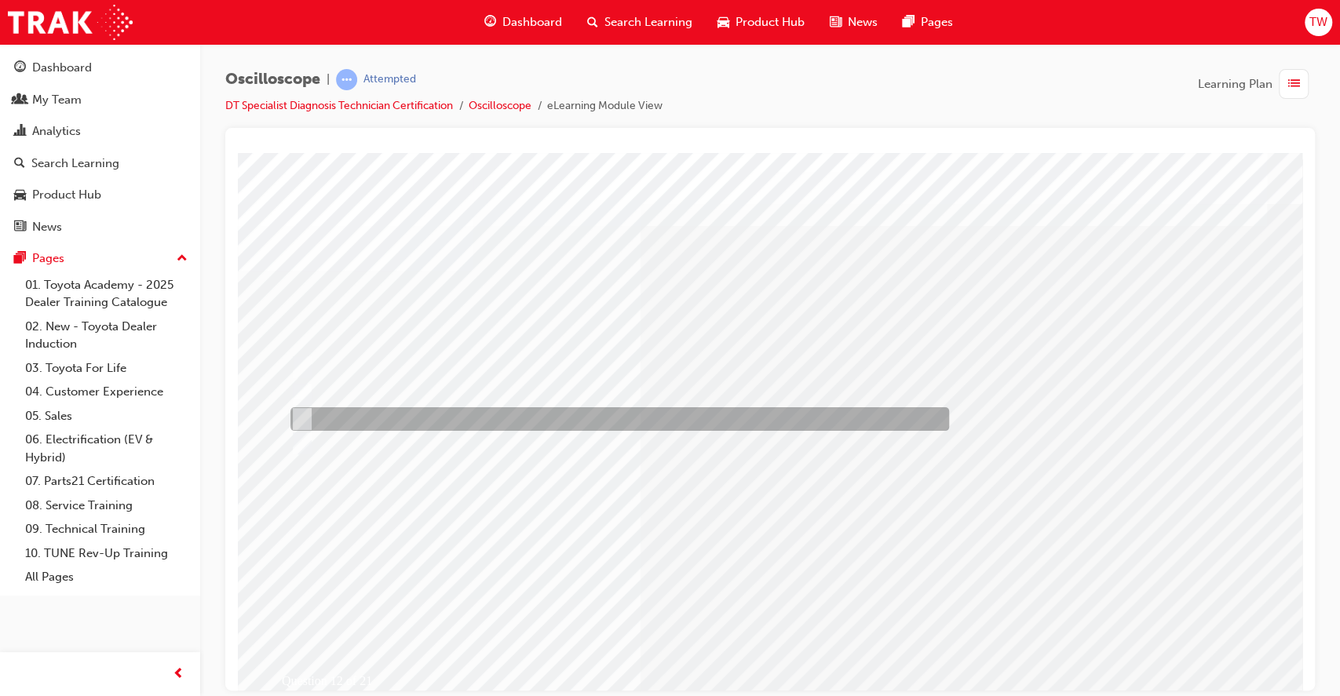
click at [329, 418] on div at bounding box center [616, 419] width 659 height 24
radio input "true"
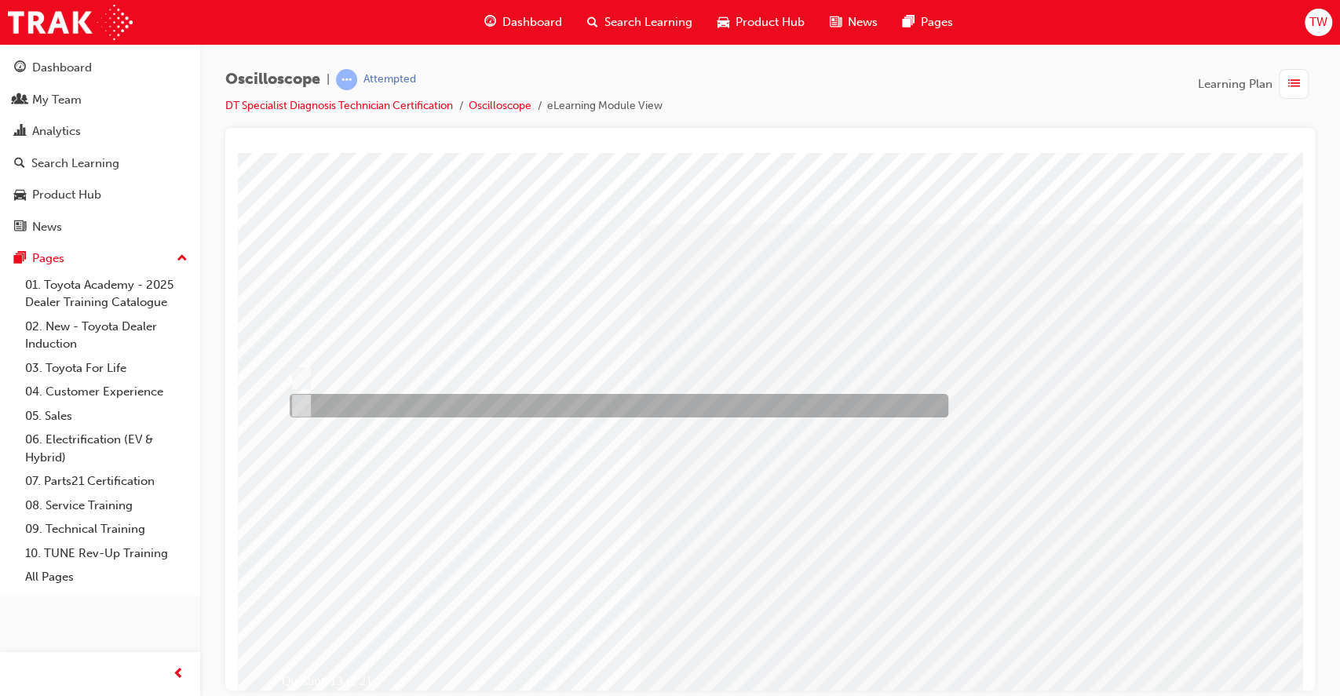
click at [351, 401] on div at bounding box center [615, 406] width 659 height 24
radio input "true"
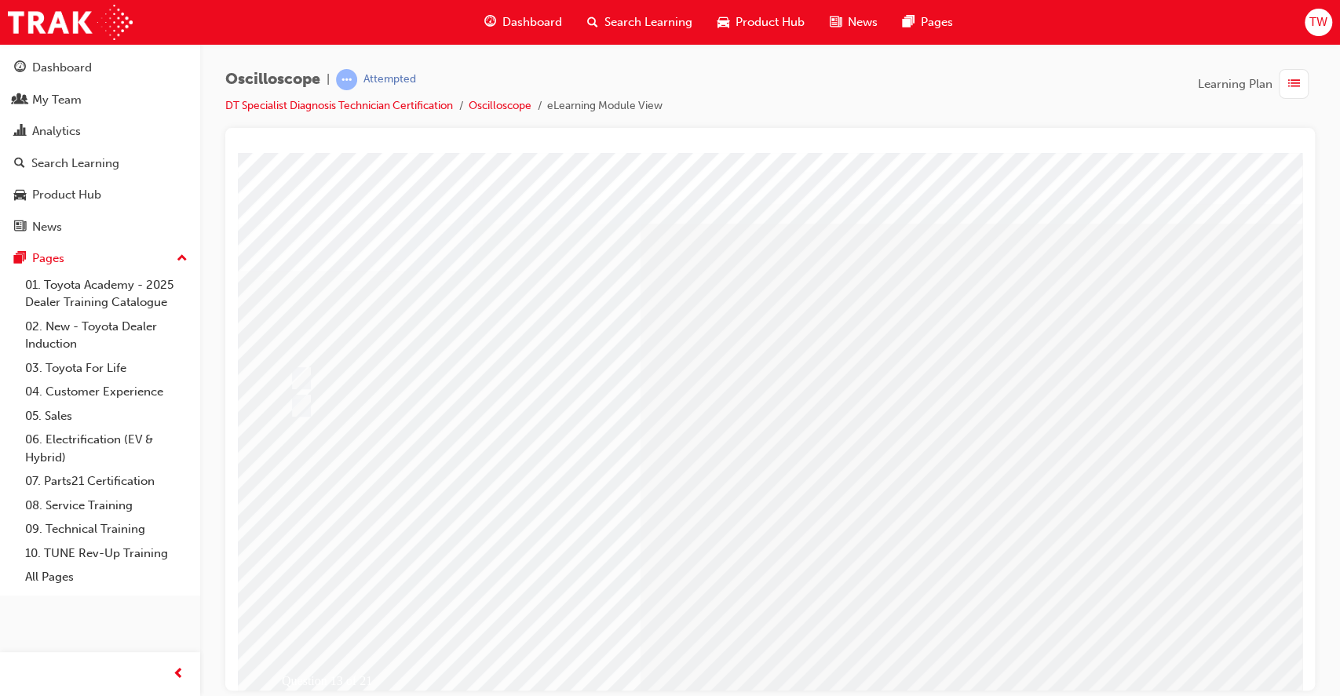
click at [739, 619] on div "Question 13 of 21" at bounding box center [772, 434] width 1068 height 565
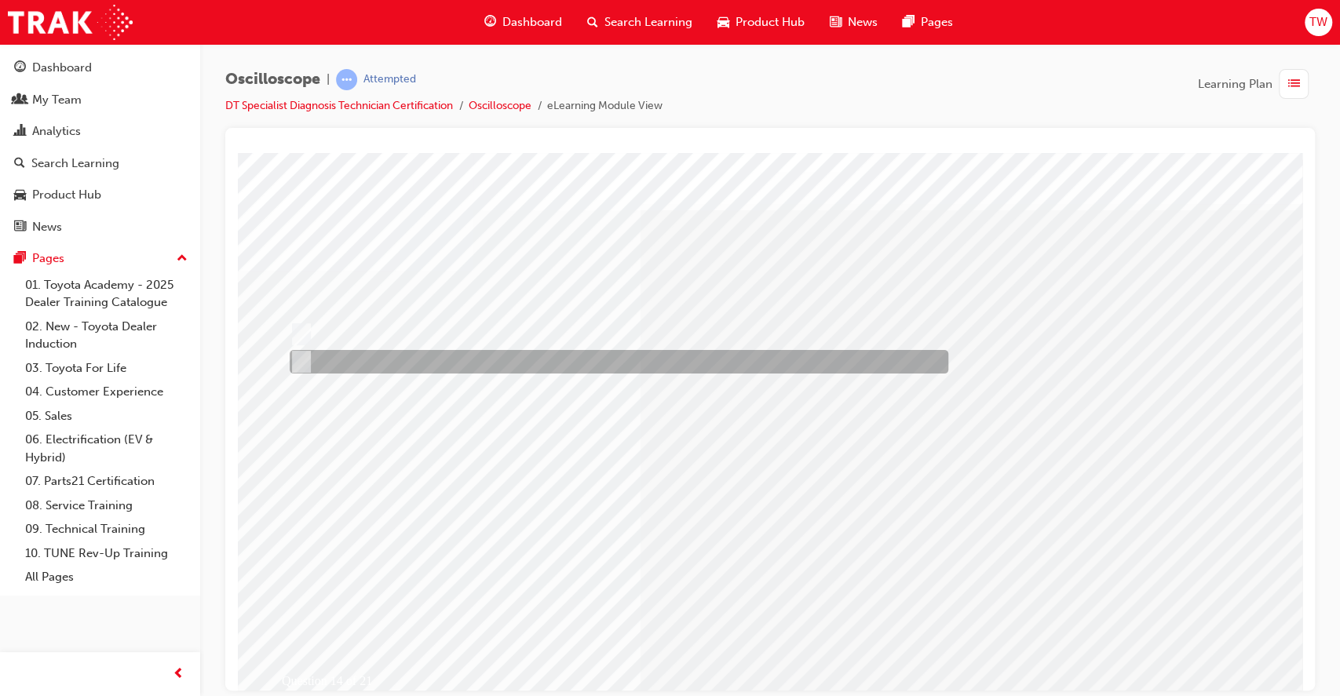
click at [416, 367] on div at bounding box center [615, 362] width 659 height 24
radio input "true"
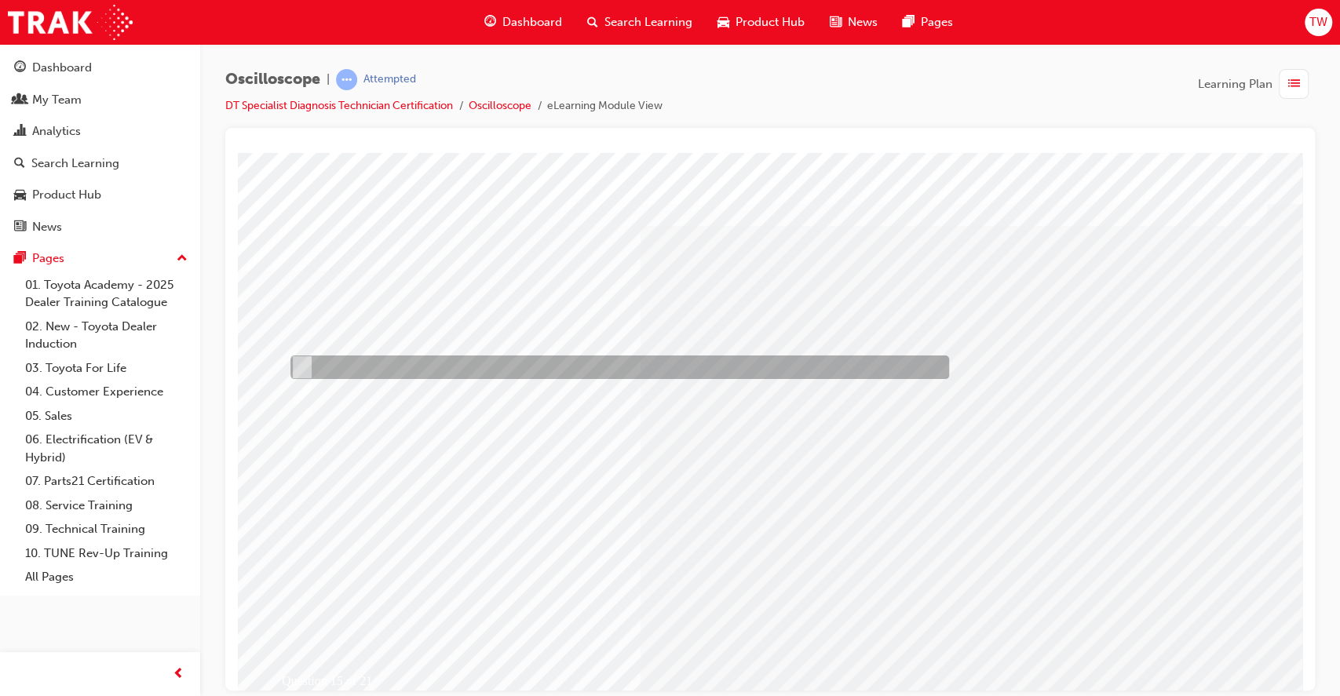
click at [371, 356] on div at bounding box center [616, 368] width 659 height 24
radio input "true"
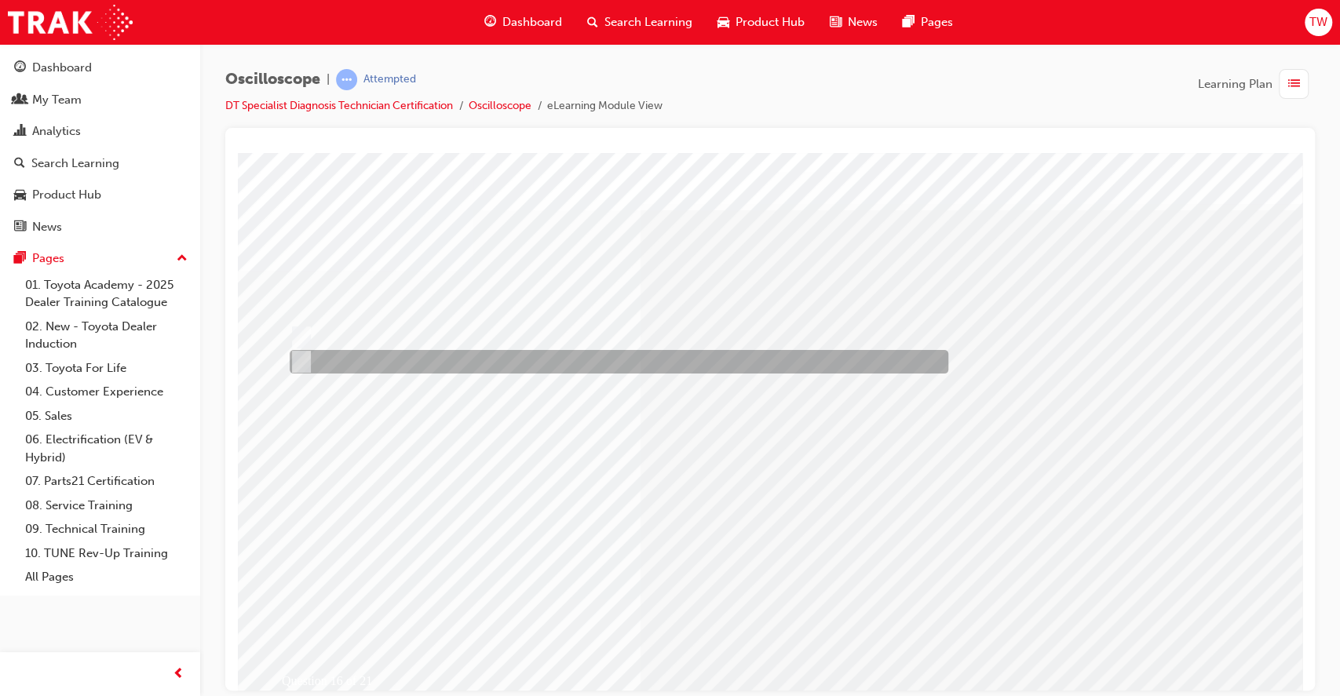
click at [302, 358] on input "False" at bounding box center [298, 361] width 17 height 17
radio input "true"
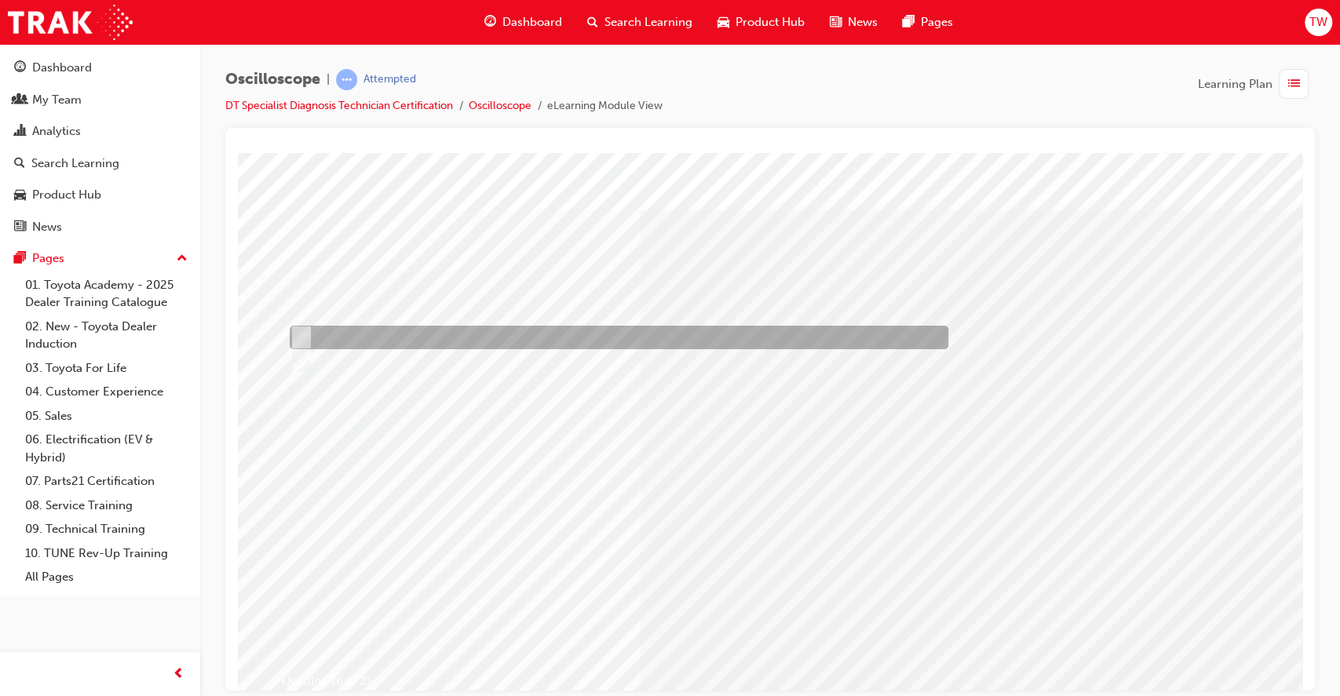
click at [305, 336] on input "True" at bounding box center [298, 337] width 17 height 17
radio input "true"
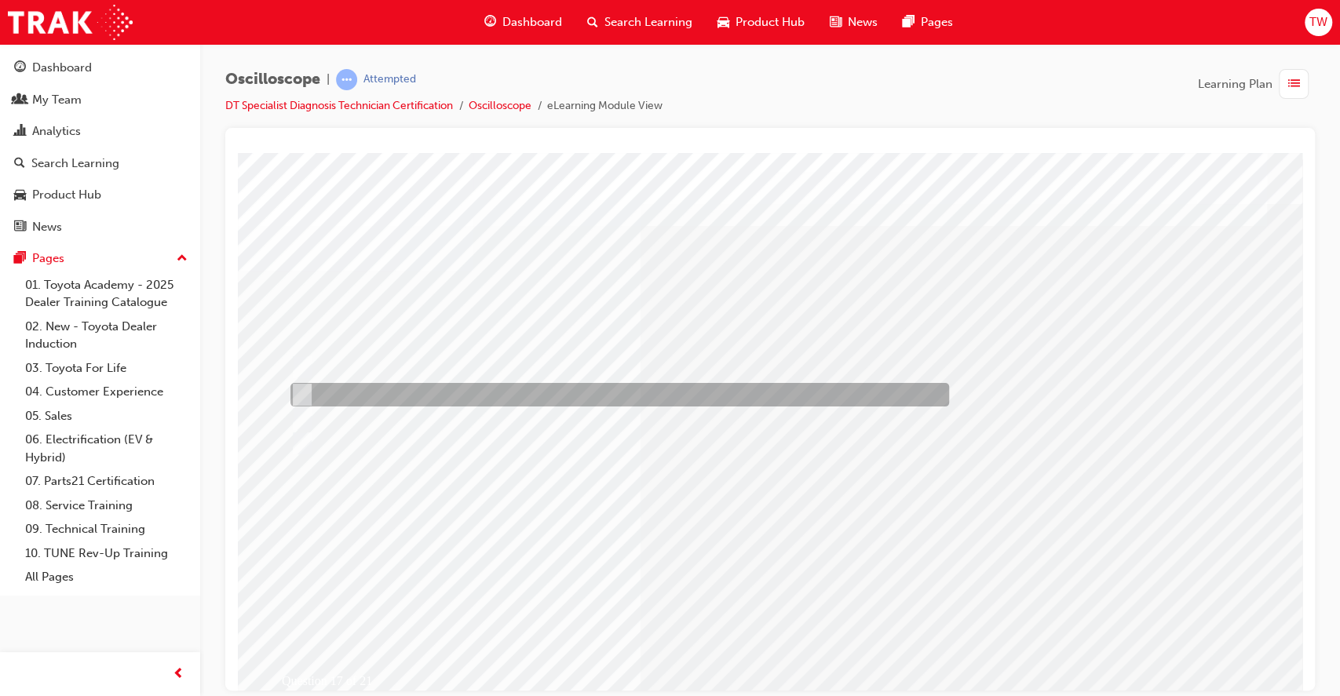
click at [307, 390] on input "Trigger level marker" at bounding box center [298, 394] width 17 height 17
radio input "true"
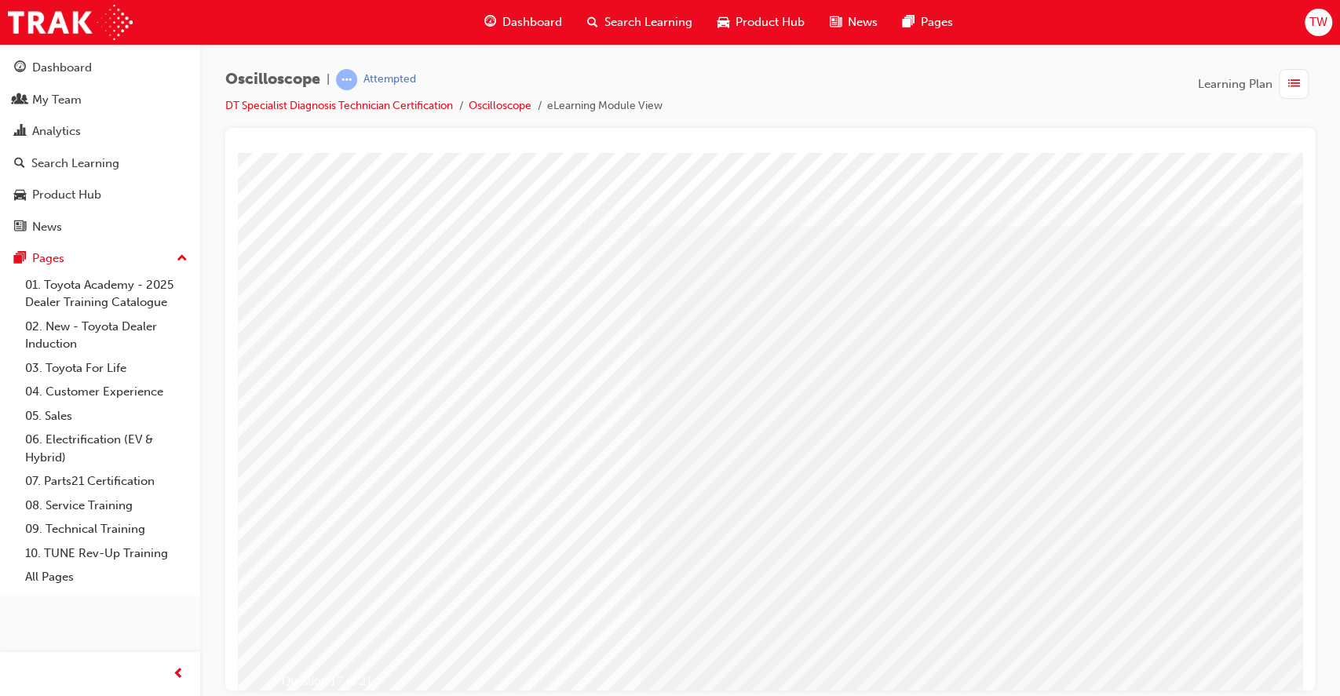
drag, startPoint x: 644, startPoint y: 615, endPoint x: 630, endPoint y: 615, distance: 13.3
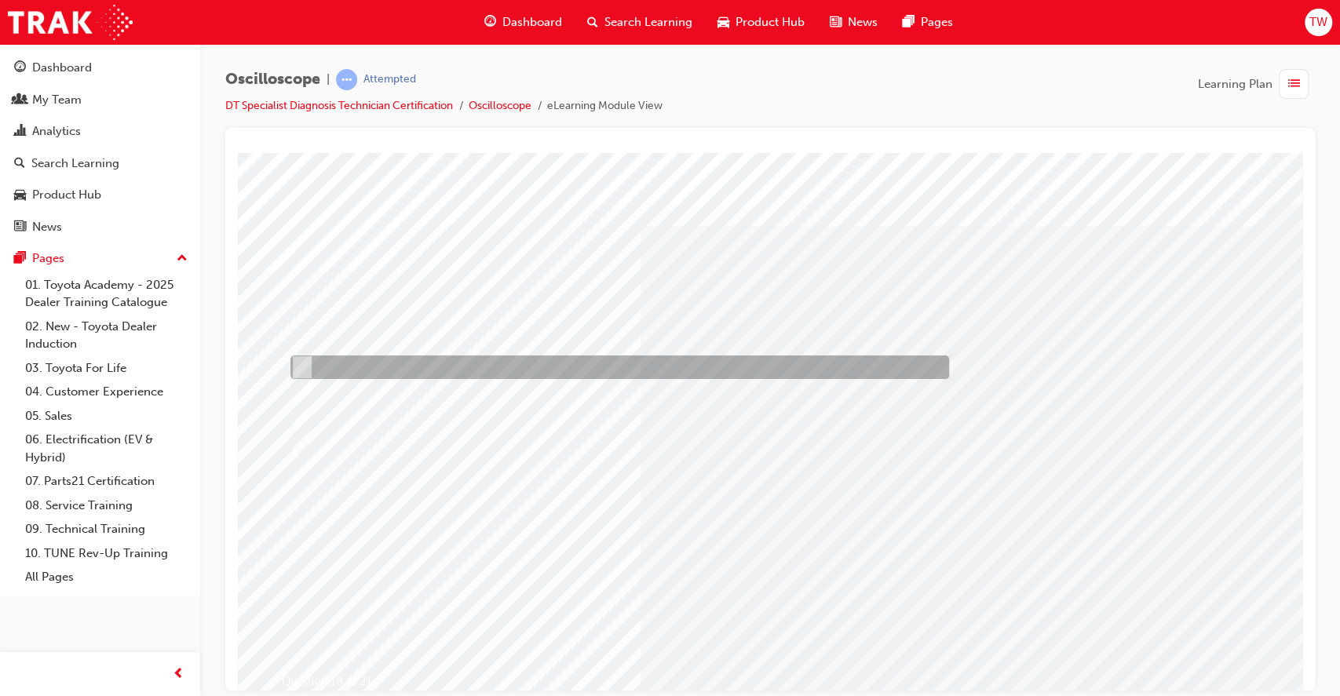
click at [373, 367] on div at bounding box center [616, 368] width 659 height 24
radio input "true"
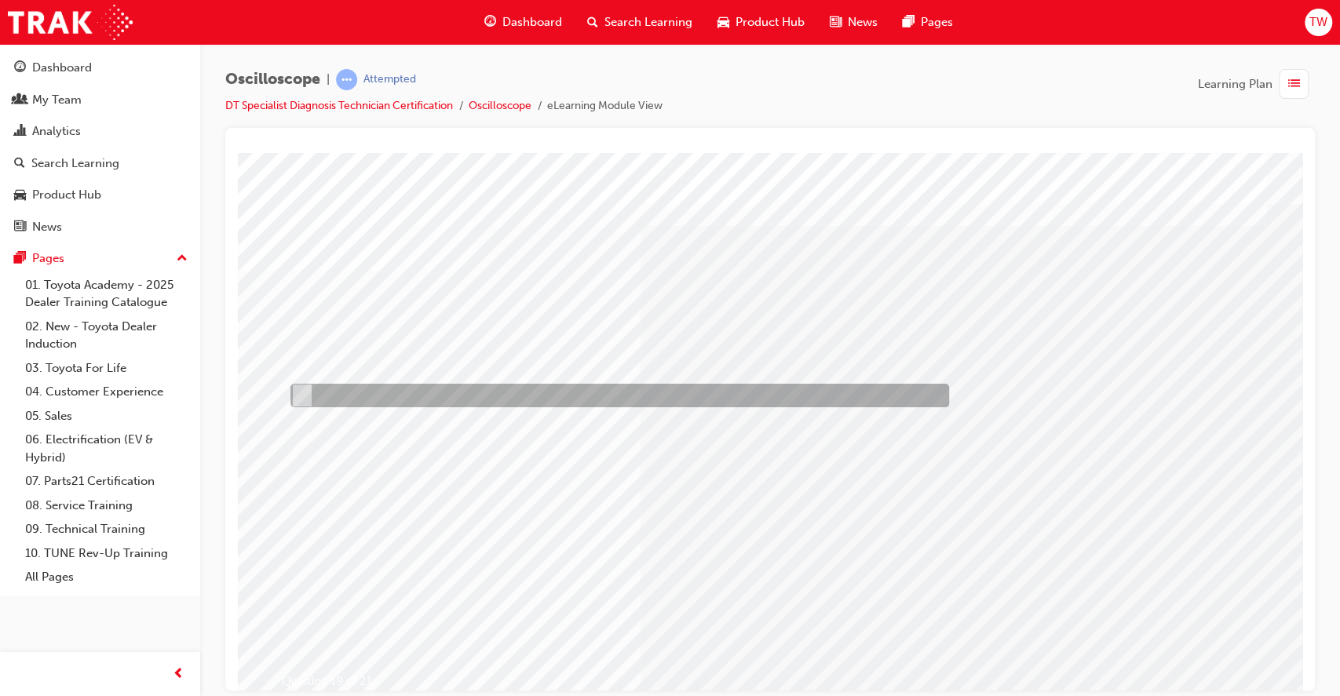
click at [316, 392] on div at bounding box center [616, 396] width 659 height 24
radio input "true"
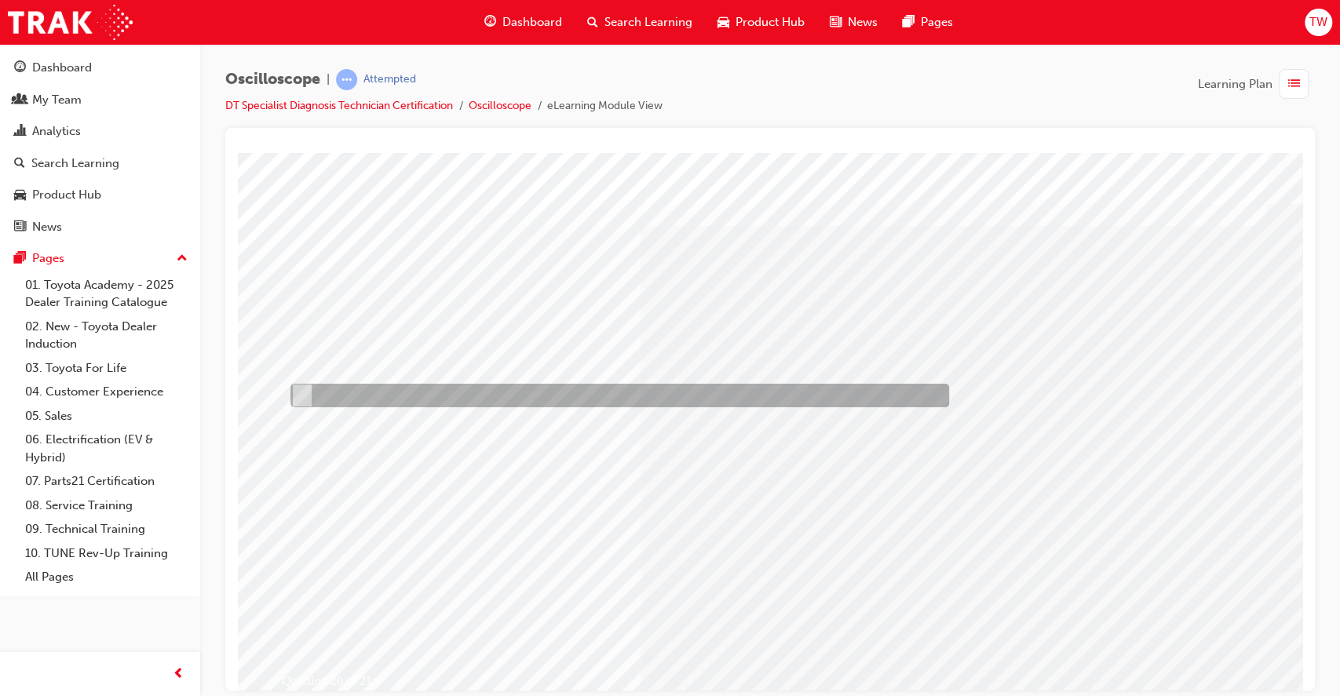
click at [363, 388] on div at bounding box center [616, 396] width 659 height 24
radio input "true"
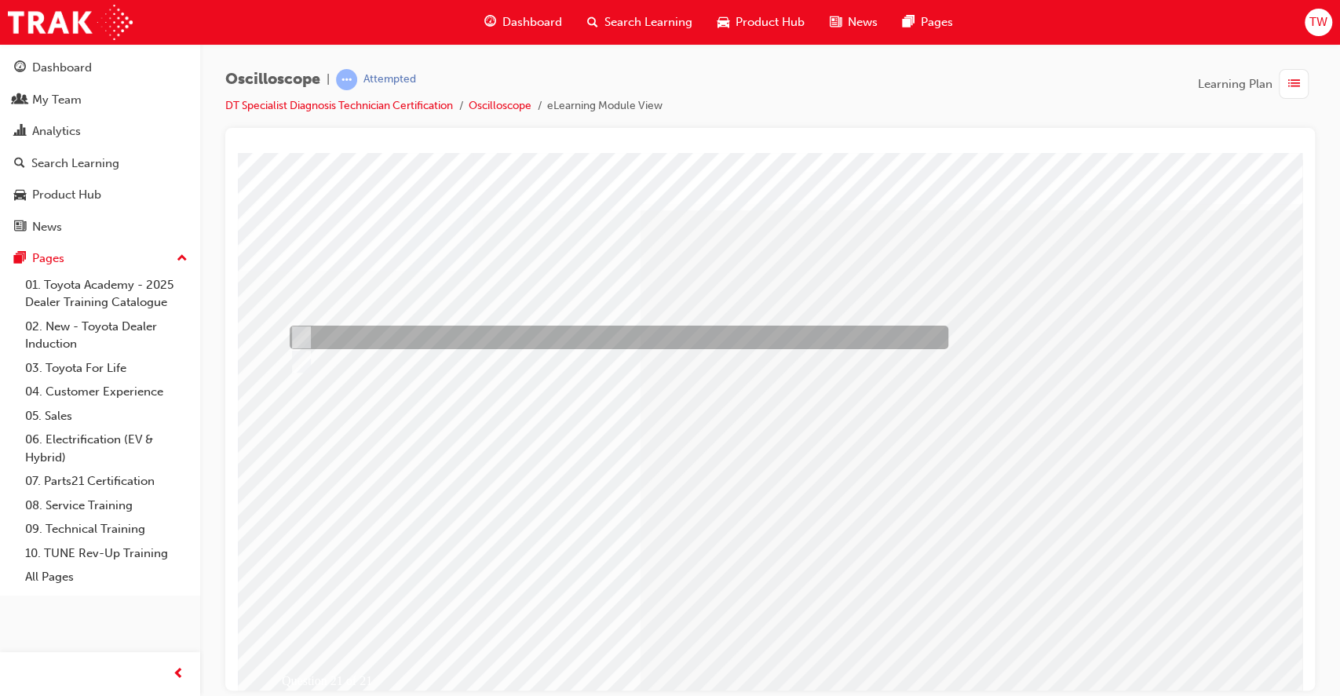
click at [295, 330] on input "True" at bounding box center [298, 337] width 17 height 17
radio input "true"
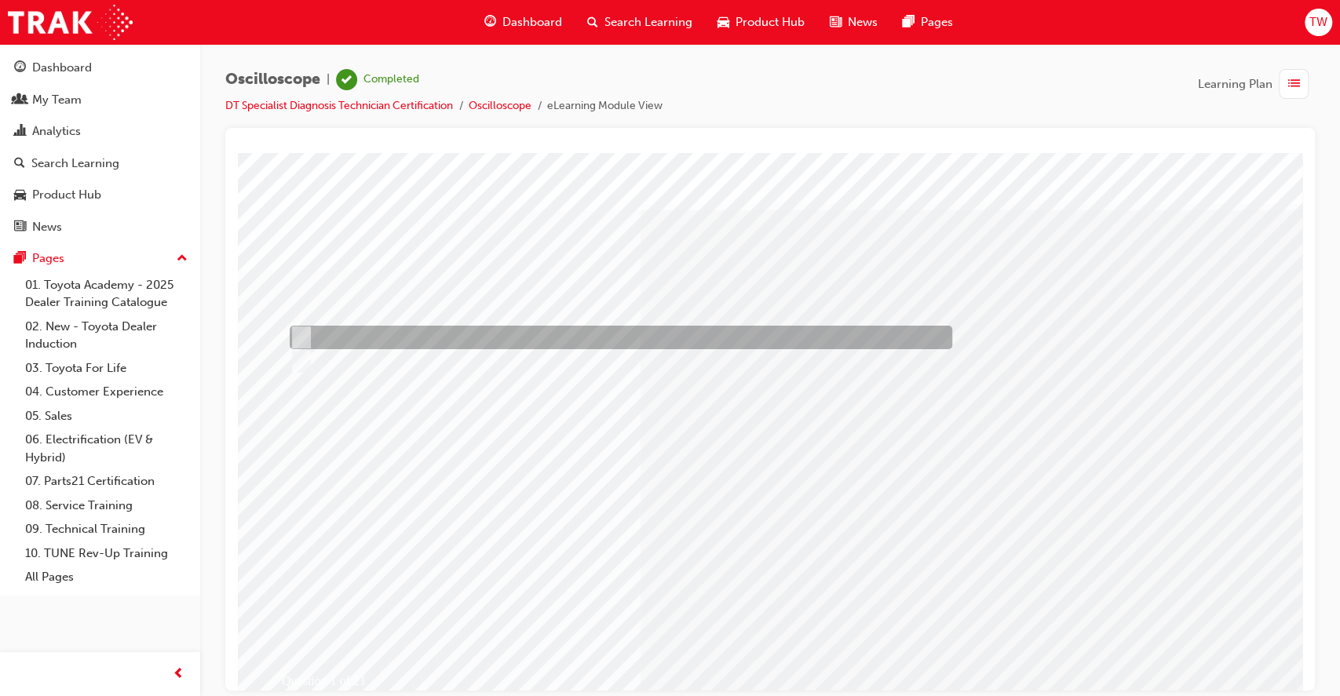
click at [335, 332] on div at bounding box center [617, 338] width 663 height 24
radio input "true"
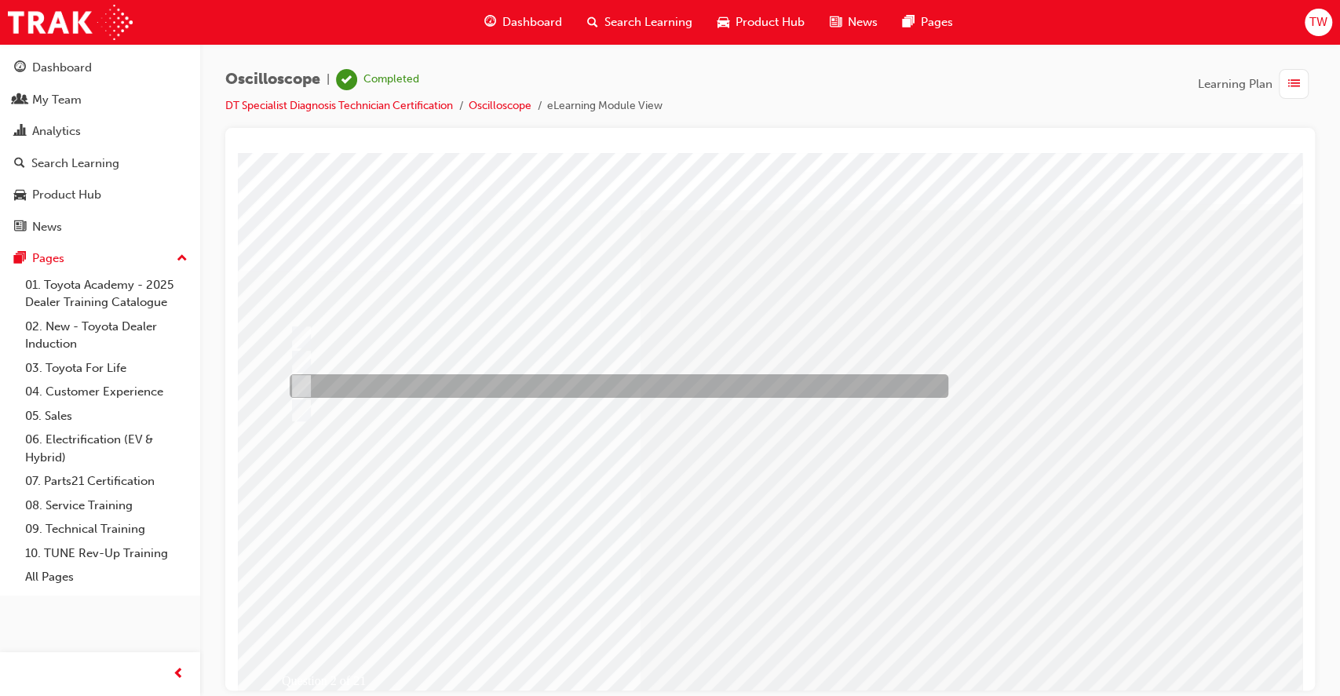
click at [300, 381] on input "Continuously variable resistor" at bounding box center [298, 386] width 17 height 17
radio input "true"
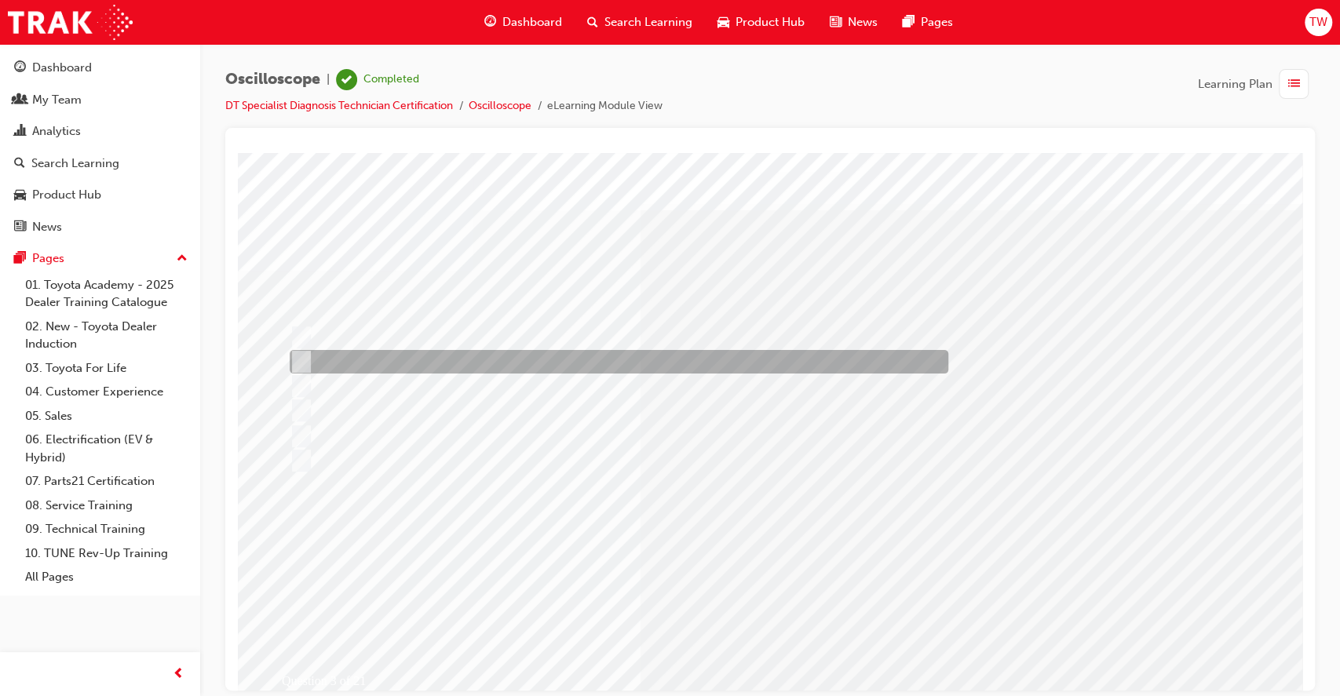
click at [317, 359] on div at bounding box center [615, 362] width 659 height 24
radio input "true"
